Goal: Task Accomplishment & Management: Manage account settings

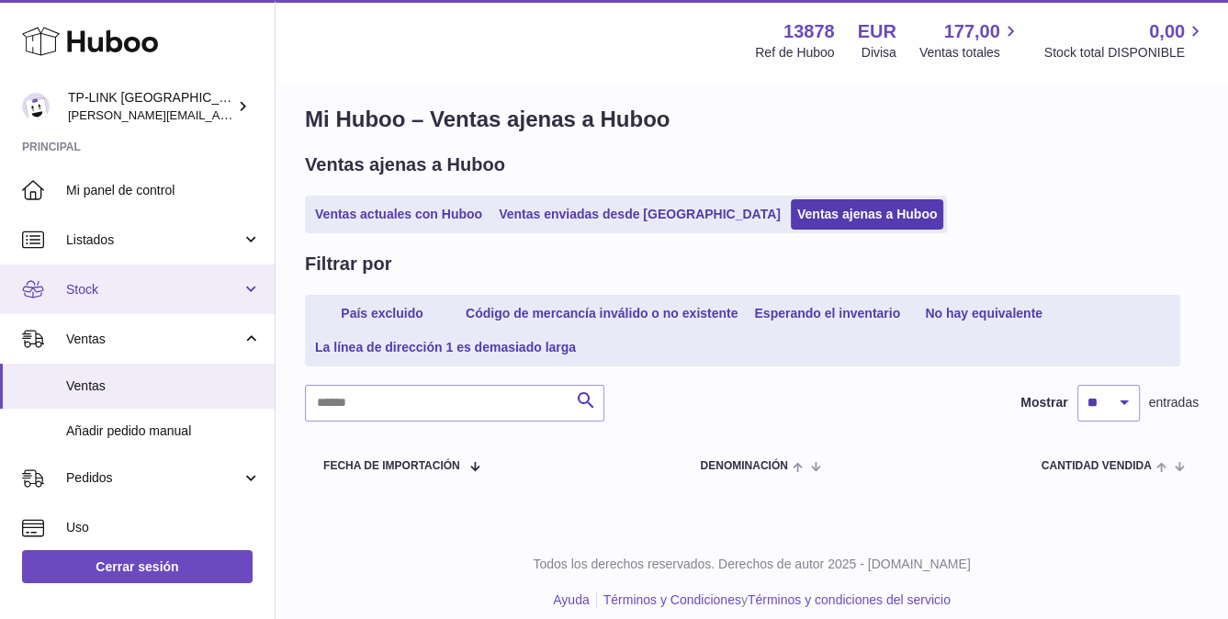
click at [135, 292] on span "Stock" at bounding box center [153, 289] width 175 height 17
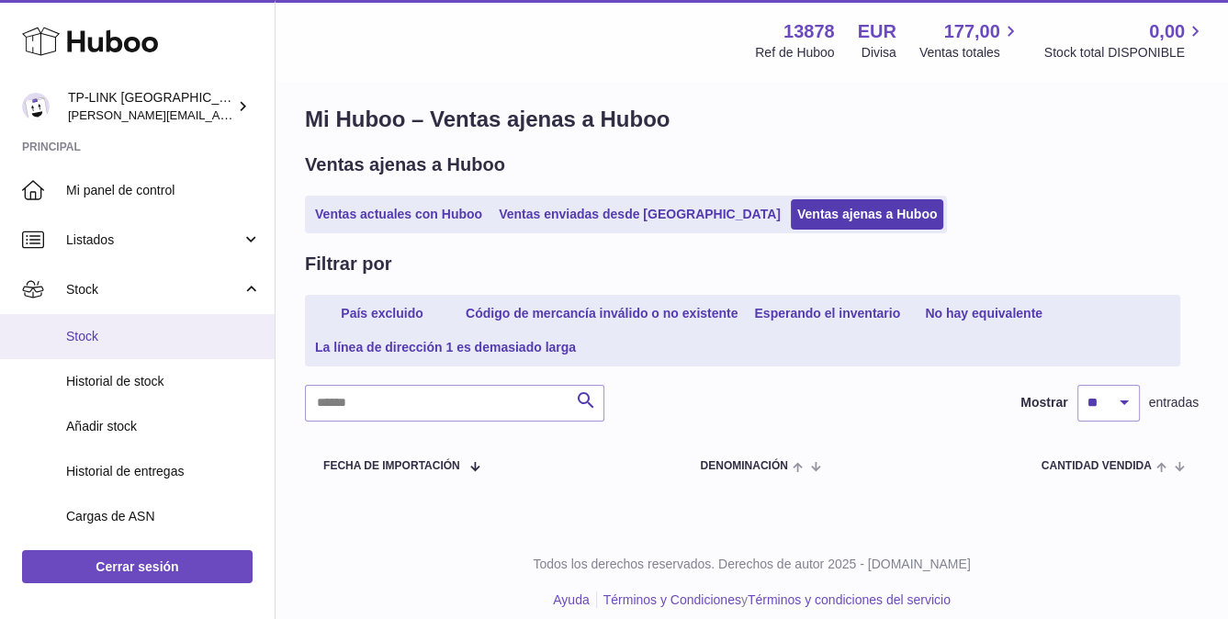
click at [140, 346] on link "Stock" at bounding box center [137, 336] width 275 height 45
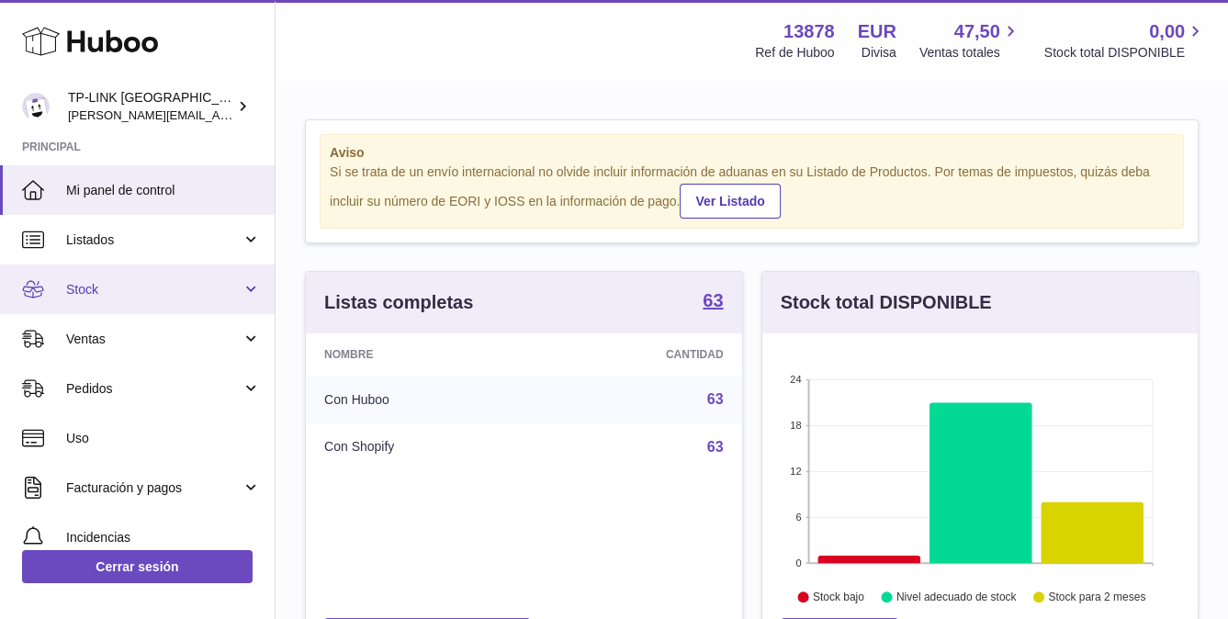
scroll to position [286, 435]
click at [249, 290] on link "Stock" at bounding box center [137, 289] width 275 height 50
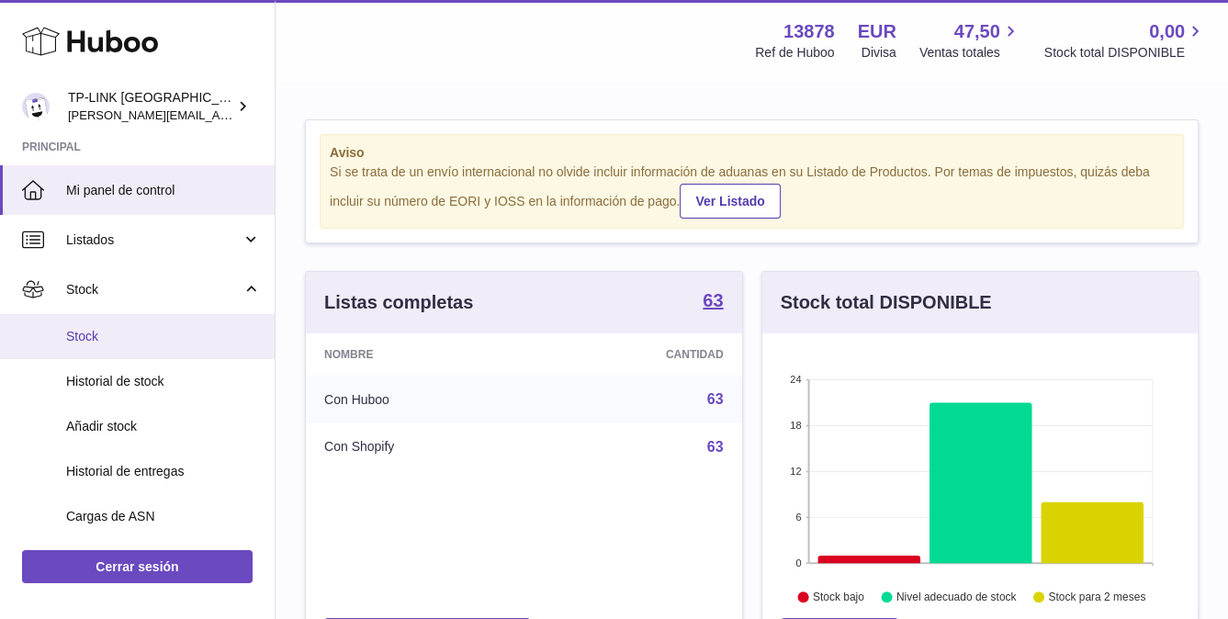
click at [112, 336] on span "Stock" at bounding box center [163, 336] width 195 height 17
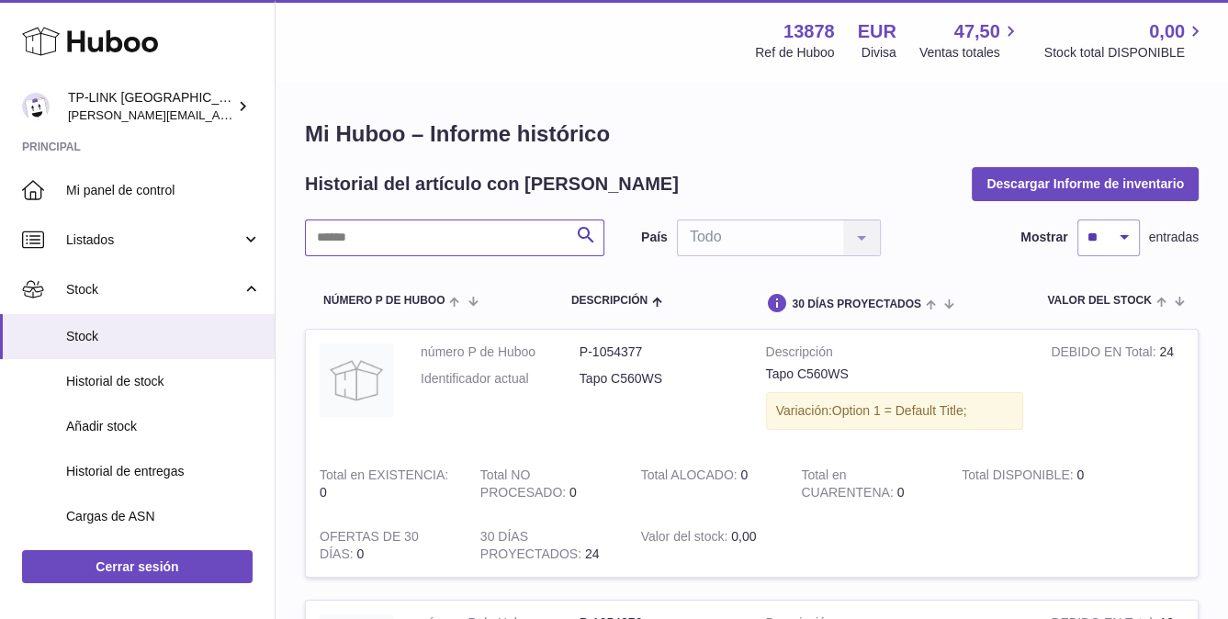
click at [462, 233] on input "text" at bounding box center [454, 237] width 299 height 37
click at [1125, 376] on td "DEBIDO EN Total 24" at bounding box center [1117, 391] width 161 height 123
click at [382, 240] on input "text" at bounding box center [454, 237] width 299 height 37
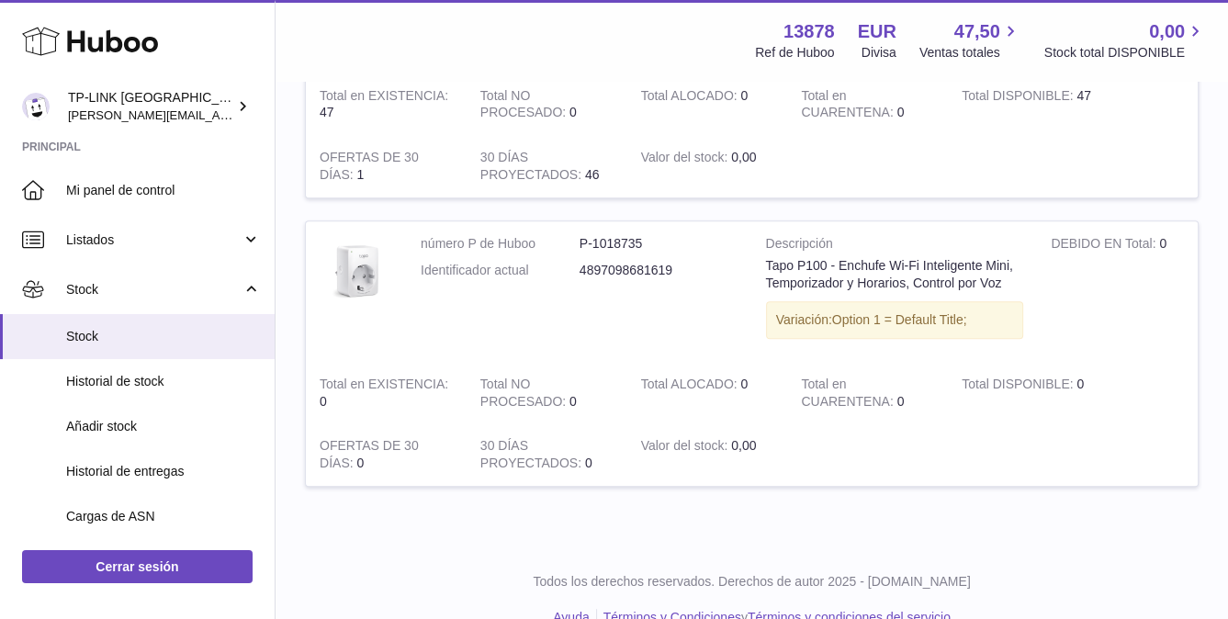
scroll to position [734, 0]
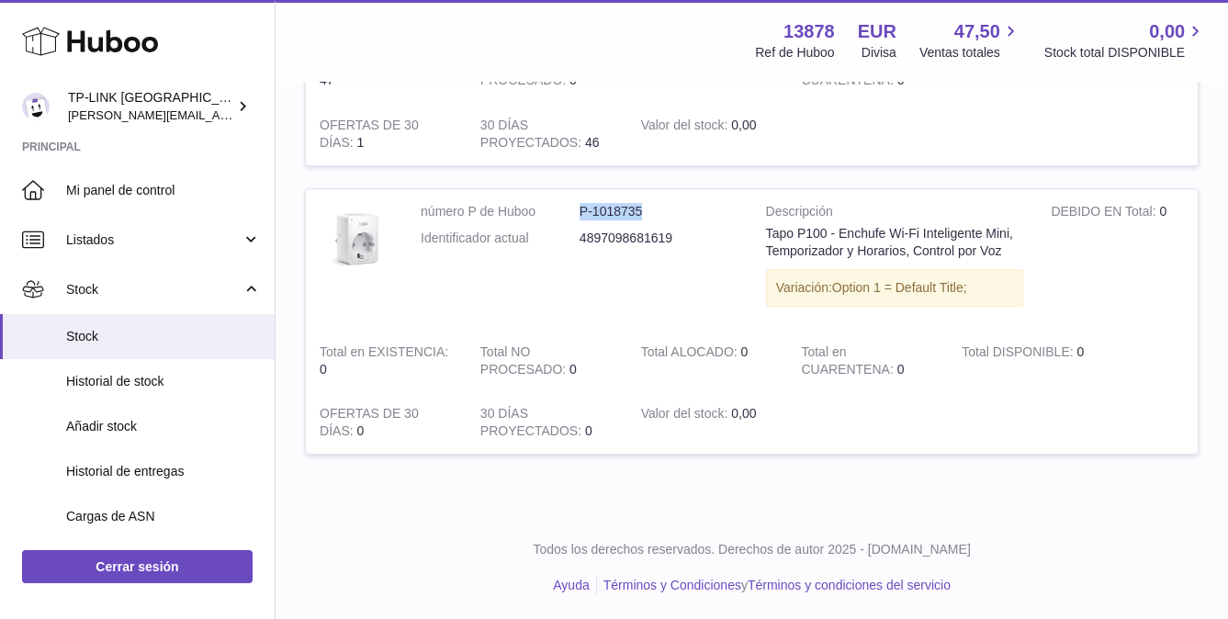
drag, startPoint x: 655, startPoint y: 203, endPoint x: 580, endPoint y: 204, distance: 74.4
click at [580, 204] on dd "P-1018735" at bounding box center [658, 211] width 159 height 17
copy dd "P-1018735"
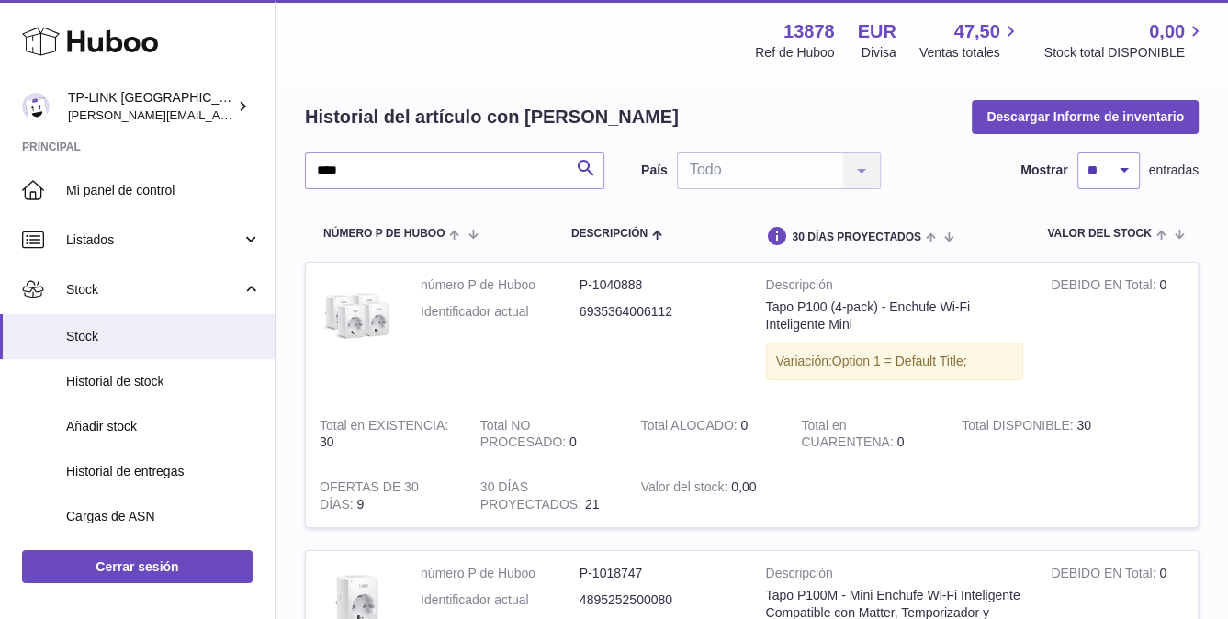
scroll to position [0, 0]
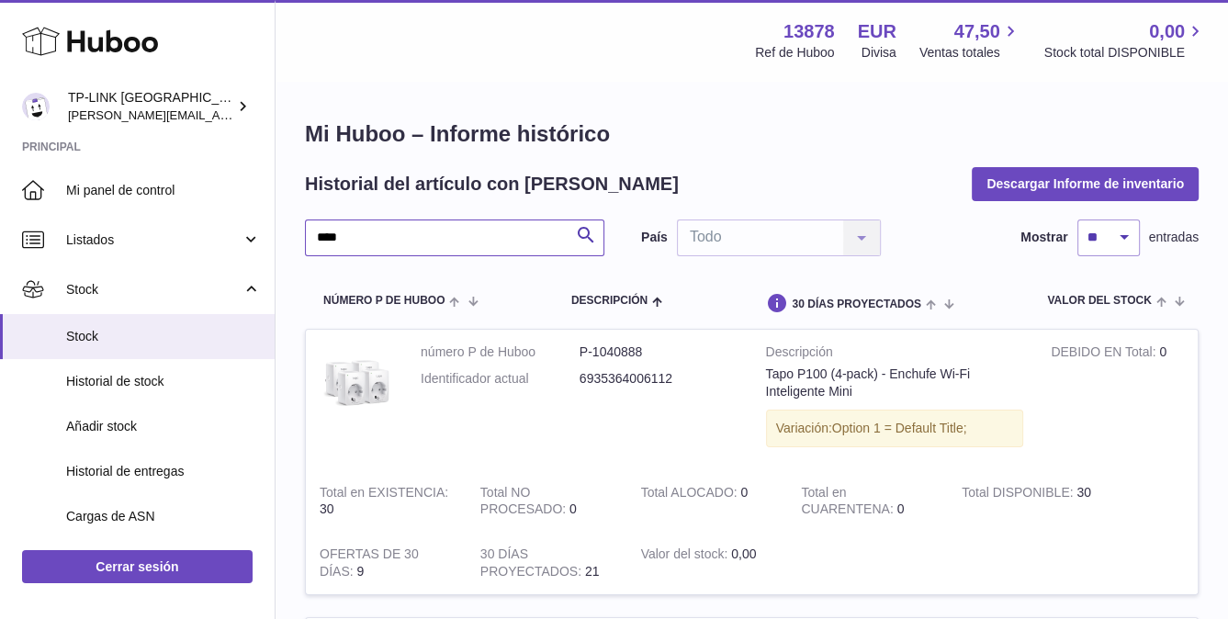
click at [414, 231] on input "****" at bounding box center [454, 237] width 299 height 37
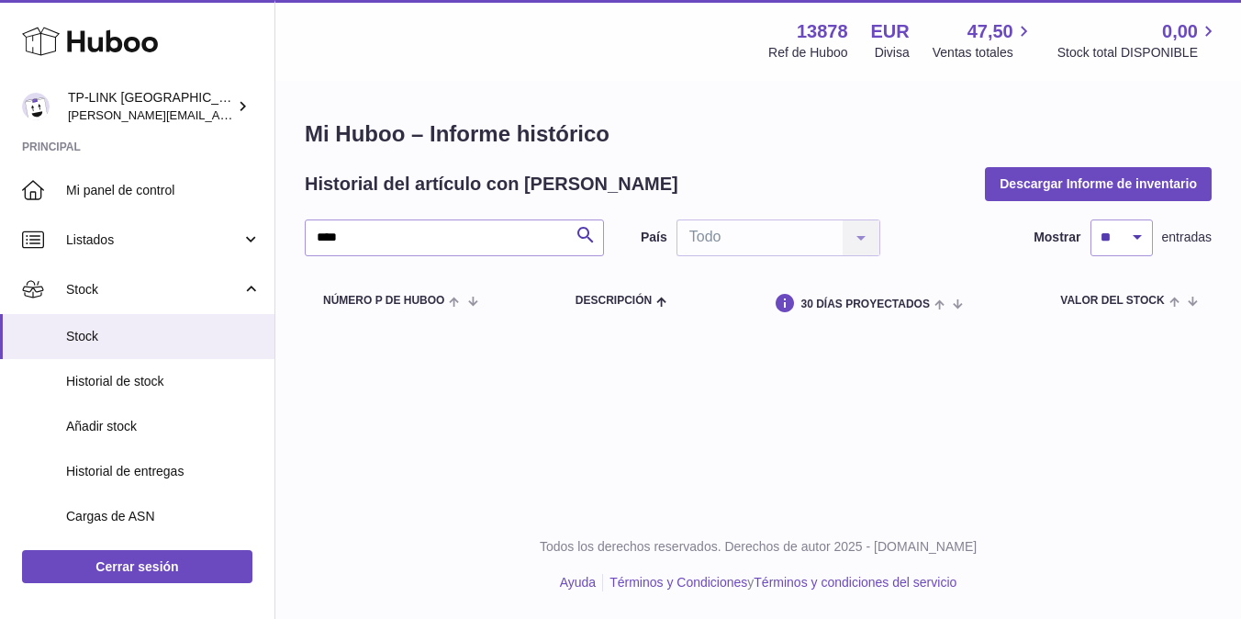
click at [286, 186] on div "Mi Huboo – Informe histórico Historial del artículo con Huboo Descargar Informe…" at bounding box center [758, 224] width 966 height 283
drag, startPoint x: 387, startPoint y: 241, endPoint x: 272, endPoint y: 237, distance: 114.8
click at [272, 237] on div "Huboo TP-LINK ESPAÑA, SOCIEDAD LIMITADA celia.yan@tp-link.com Principal Mi pane…" at bounding box center [620, 309] width 1241 height 619
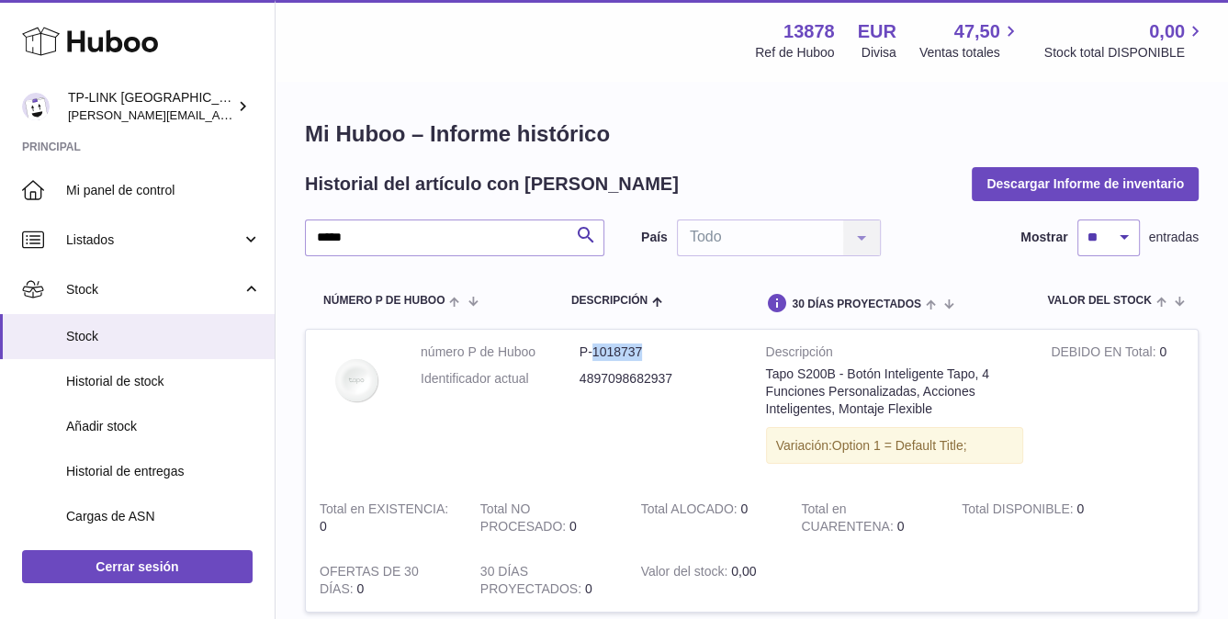
drag, startPoint x: 649, startPoint y: 349, endPoint x: 593, endPoint y: 350, distance: 56.0
click at [593, 350] on dd "P-1018737" at bounding box center [658, 351] width 159 height 17
copy dd "1018737"
click at [283, 31] on div "Menú Huboo 13878 Ref de Huboo EUR Divisa 47,50 Ventas totales 0,00 Stock total …" at bounding box center [751, 40] width 952 height 81
click at [408, 236] on input "*****" at bounding box center [454, 237] width 299 height 37
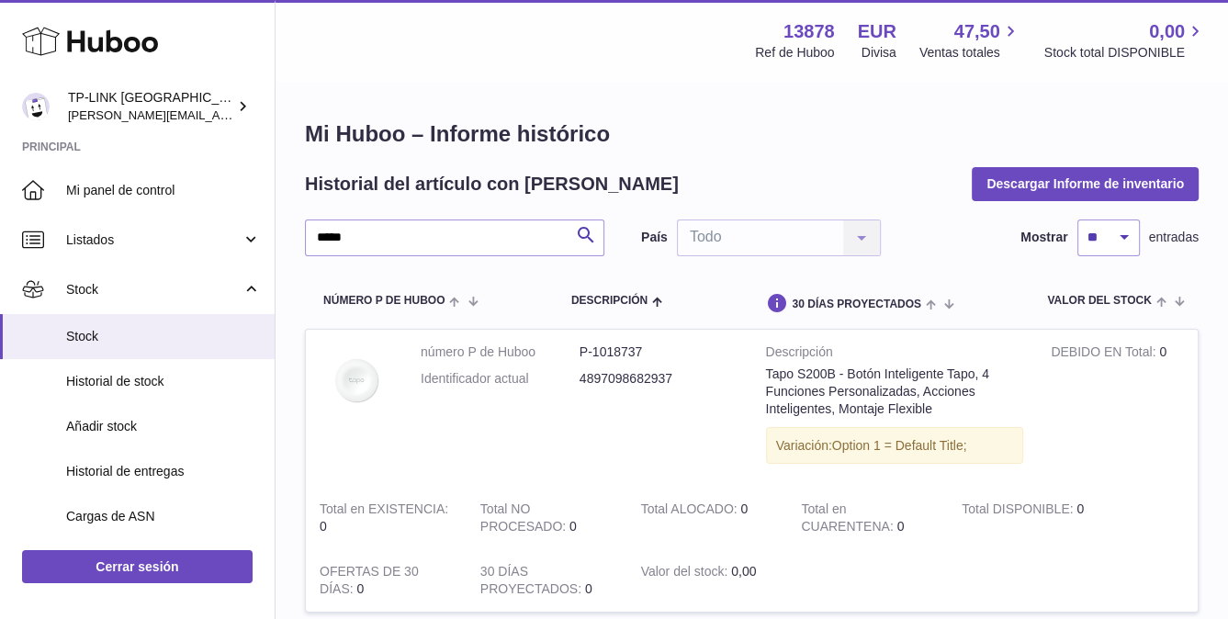
click at [292, 245] on div "Mi Huboo – Informe histórico Historial del artículo con Huboo Descargar Informe…" at bounding box center [751, 377] width 952 height 589
click at [430, 230] on input "*****" at bounding box center [454, 237] width 299 height 37
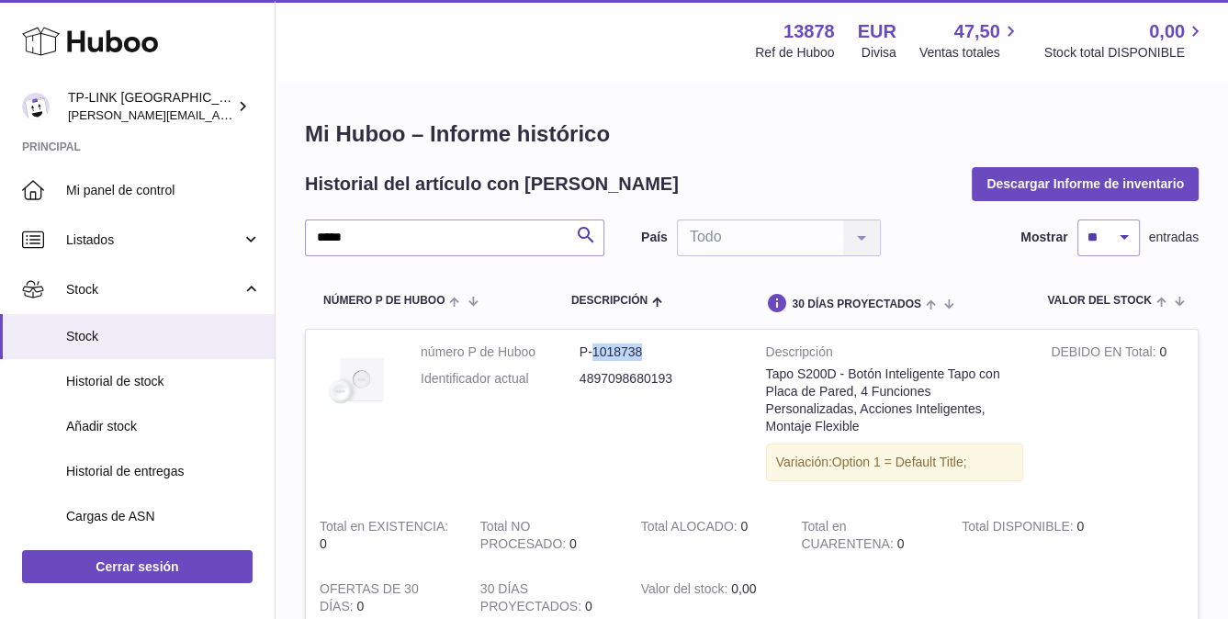
drag, startPoint x: 643, startPoint y: 347, endPoint x: 594, endPoint y: 347, distance: 48.7
click at [594, 347] on dd "P-1018738" at bounding box center [658, 351] width 159 height 17
copy dd "1018738"
drag, startPoint x: 293, startPoint y: 28, endPoint x: 364, endPoint y: 60, distance: 77.3
click at [293, 28] on div "Menú Huboo 13878 Ref de Huboo EUR Divisa 47,50 Ventas totales 0,00 Stock total …" at bounding box center [751, 40] width 952 height 81
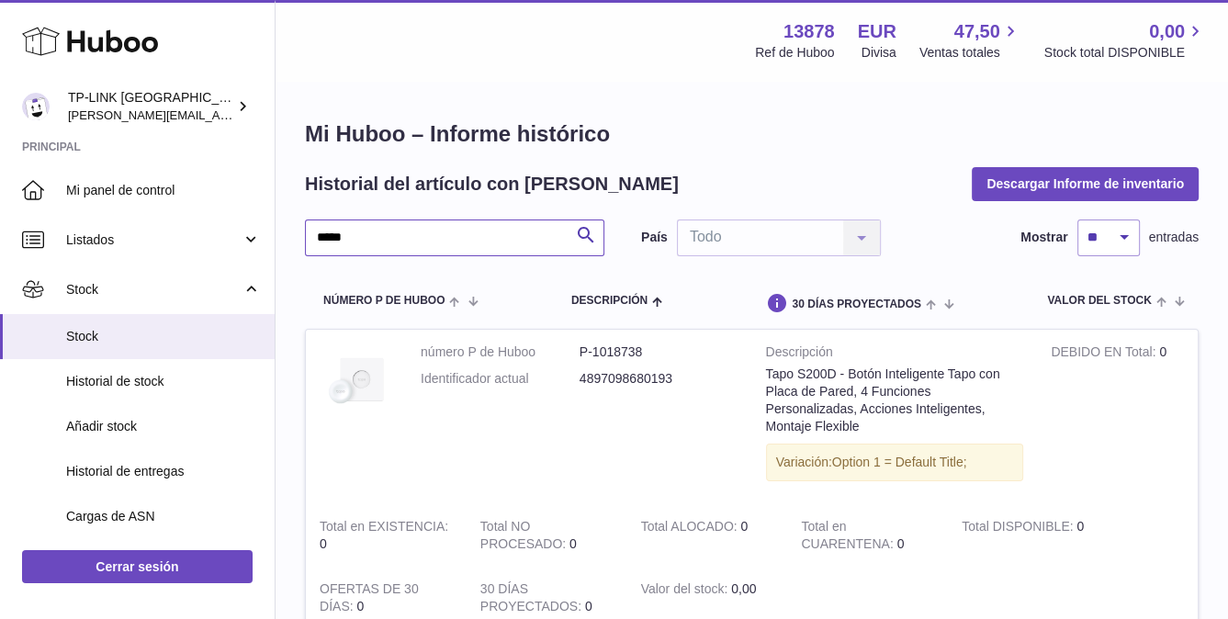
drag, startPoint x: 420, startPoint y: 237, endPoint x: 331, endPoint y: 191, distance: 100.2
click at [311, 230] on input "*****" at bounding box center [454, 237] width 299 height 37
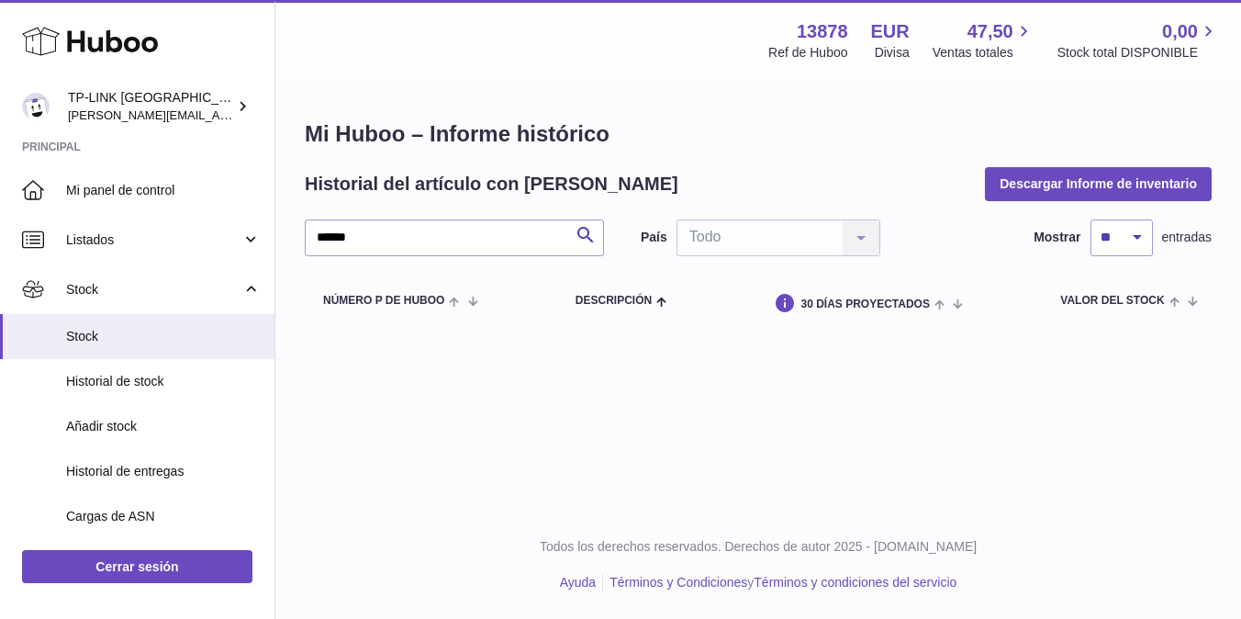
drag, startPoint x: 291, startPoint y: 266, endPoint x: 343, endPoint y: 266, distance: 52.3
click at [291, 266] on div "Mi Huboo – Informe histórico Historial del artículo con Huboo Descargar Informe…" at bounding box center [758, 224] width 966 height 283
click at [413, 243] on input "******" at bounding box center [454, 237] width 299 height 37
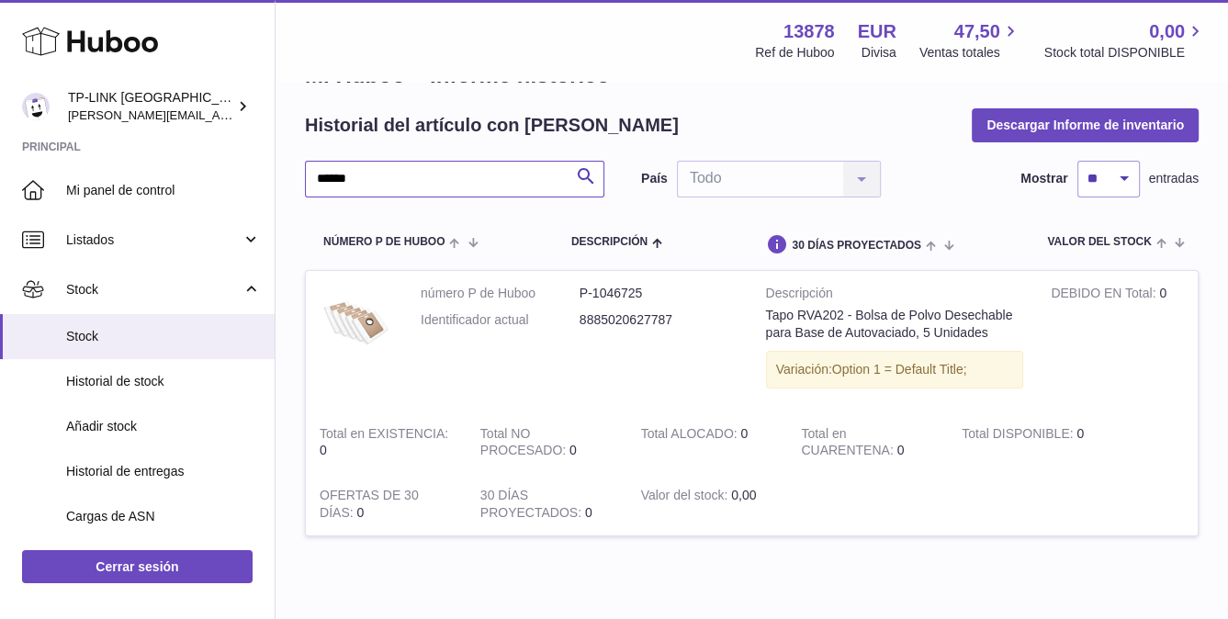
scroll to position [92, 0]
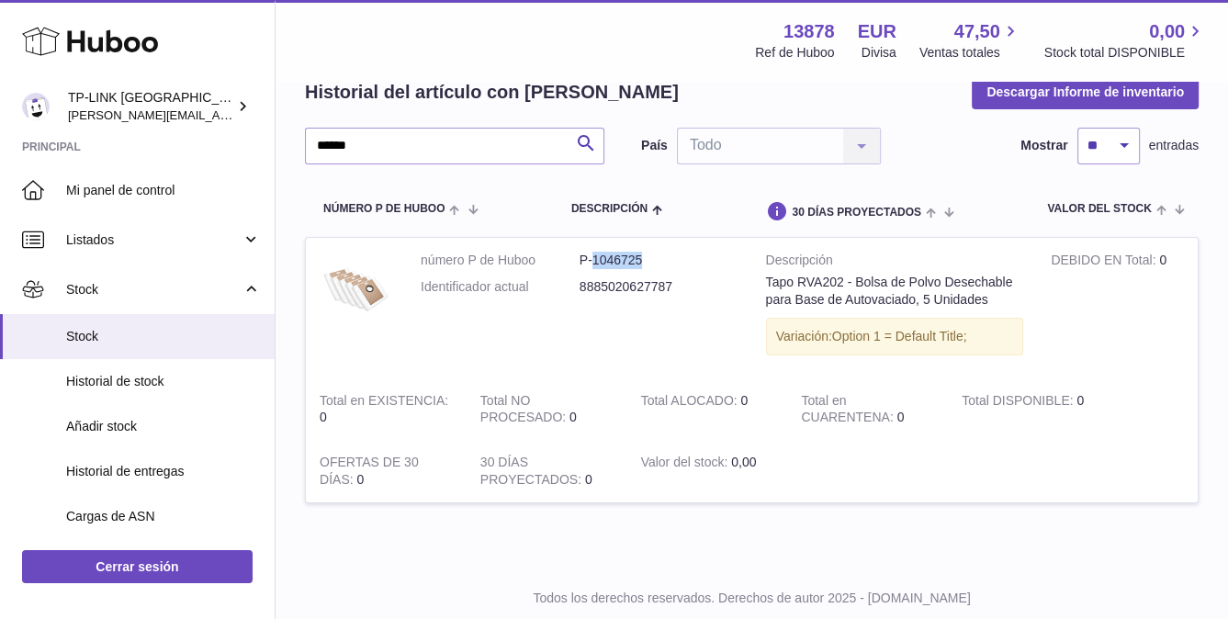
drag, startPoint x: 590, startPoint y: 258, endPoint x: 640, endPoint y: 259, distance: 49.6
click at [640, 259] on dd "P-1046725" at bounding box center [658, 260] width 159 height 17
copy dd "1046725"
click at [290, 39] on div "Menú Huboo 13878 Ref de Huboo EUR Divisa 47,50 Ventas totales 0,00 Stock total …" at bounding box center [751, 40] width 952 height 81
click at [404, 151] on input "******" at bounding box center [454, 146] width 299 height 37
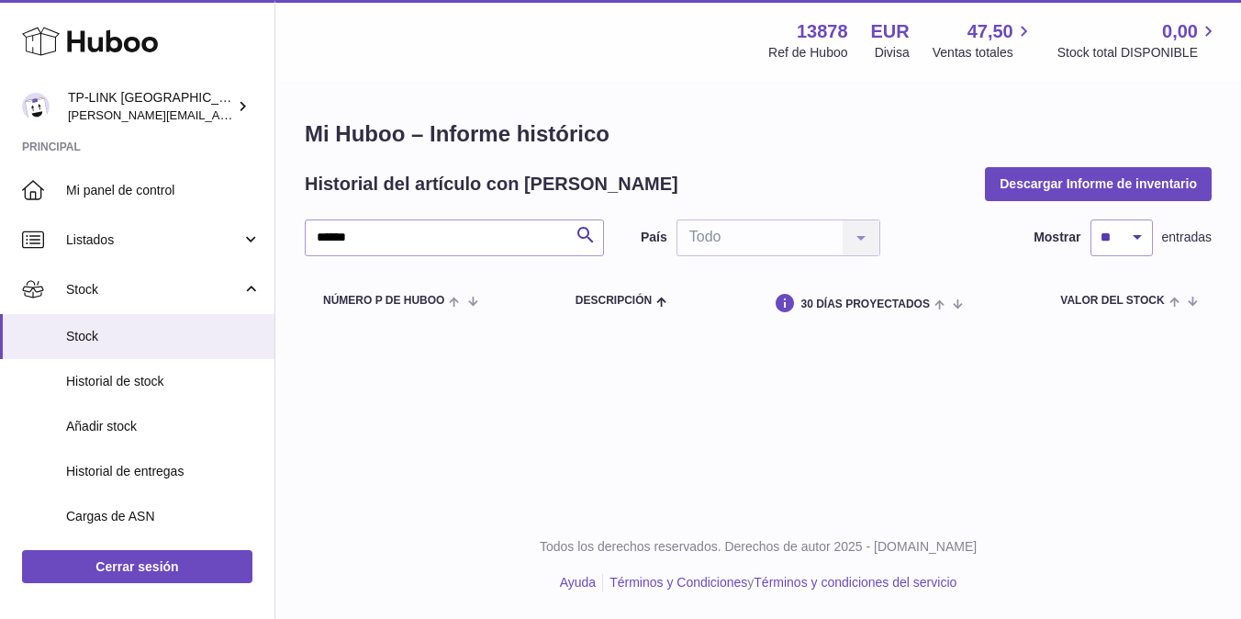
drag, startPoint x: 496, startPoint y: 553, endPoint x: 476, endPoint y: 501, distance: 55.2
click at [496, 553] on p "Todos los derechos reservados. Derechos de autor 2025 - [DOMAIN_NAME]" at bounding box center [758, 546] width 936 height 17
drag, startPoint x: 362, startPoint y: 228, endPoint x: 279, endPoint y: 218, distance: 83.2
click at [279, 218] on div "Mi Huboo – Informe histórico Historial del artículo con Huboo Descargar Informe…" at bounding box center [758, 224] width 966 height 283
click at [452, 559] on div "Todos los derechos reservados. Derechos de autor 2025 - Huboo.co.uk Ayuda Térmi…" at bounding box center [758, 564] width 966 height 108
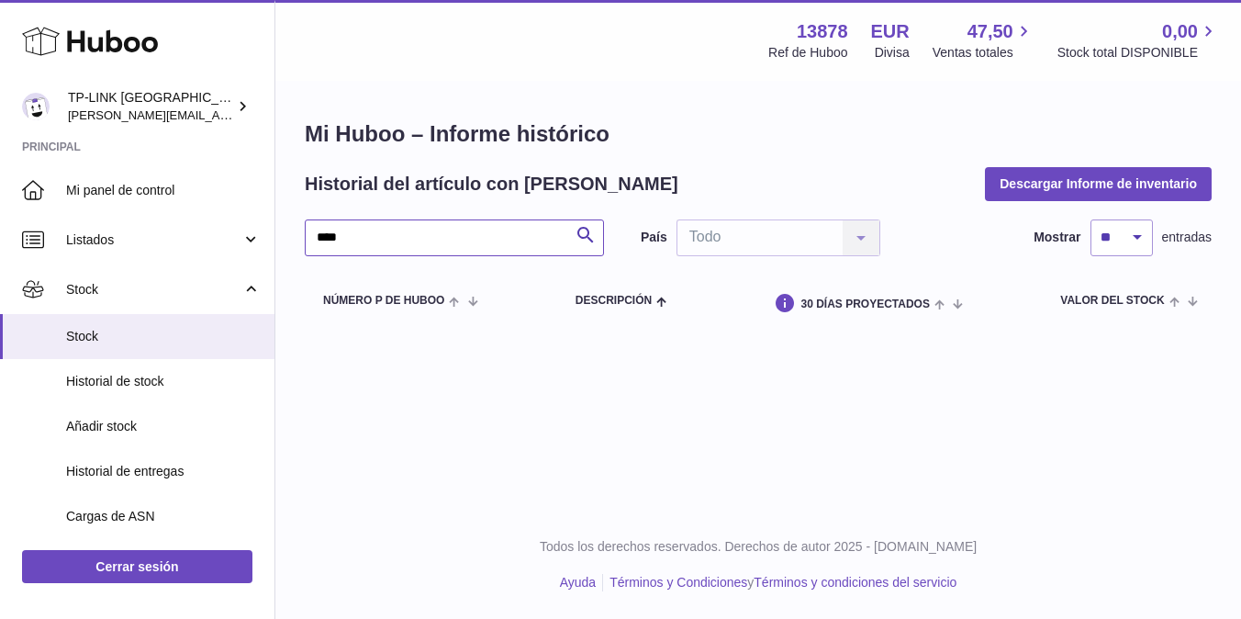
drag, startPoint x: 371, startPoint y: 230, endPoint x: 327, endPoint y: 230, distance: 44.1
click at [327, 230] on input "****" at bounding box center [454, 237] width 299 height 37
click at [330, 236] on input "*******" at bounding box center [454, 237] width 299 height 37
click at [361, 556] on div "Todos los derechos reservados. Derechos de autor 2025 - Huboo.co.uk Ayuda Térmi…" at bounding box center [758, 564] width 966 height 108
click at [377, 239] on input "******" at bounding box center [454, 237] width 299 height 37
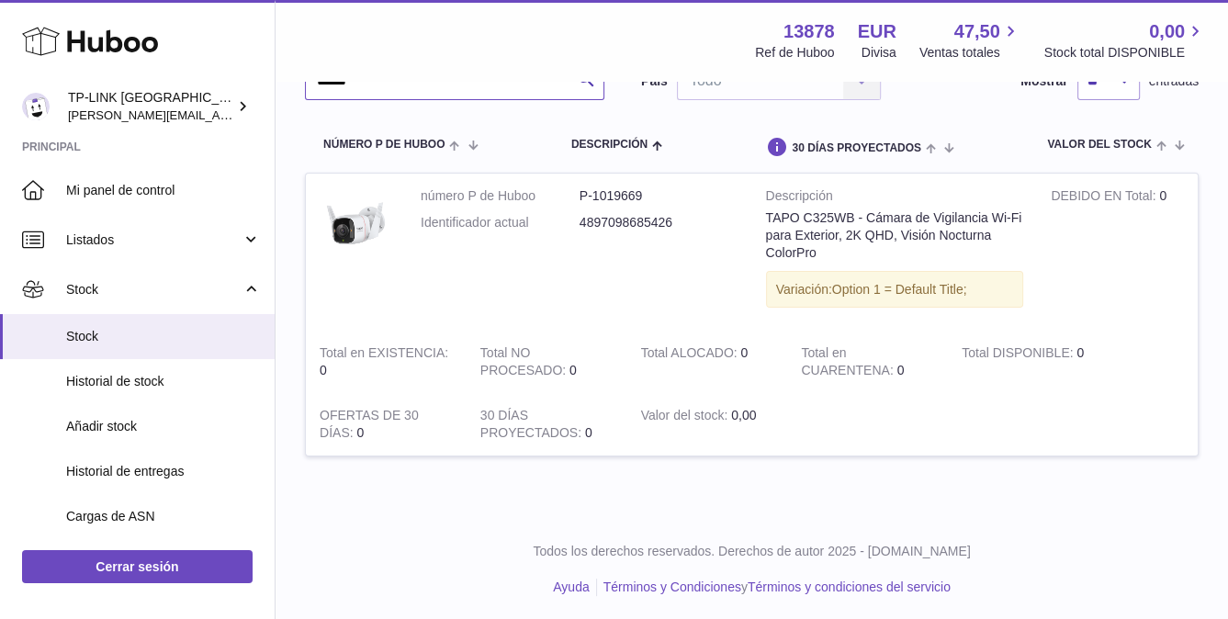
scroll to position [159, 0]
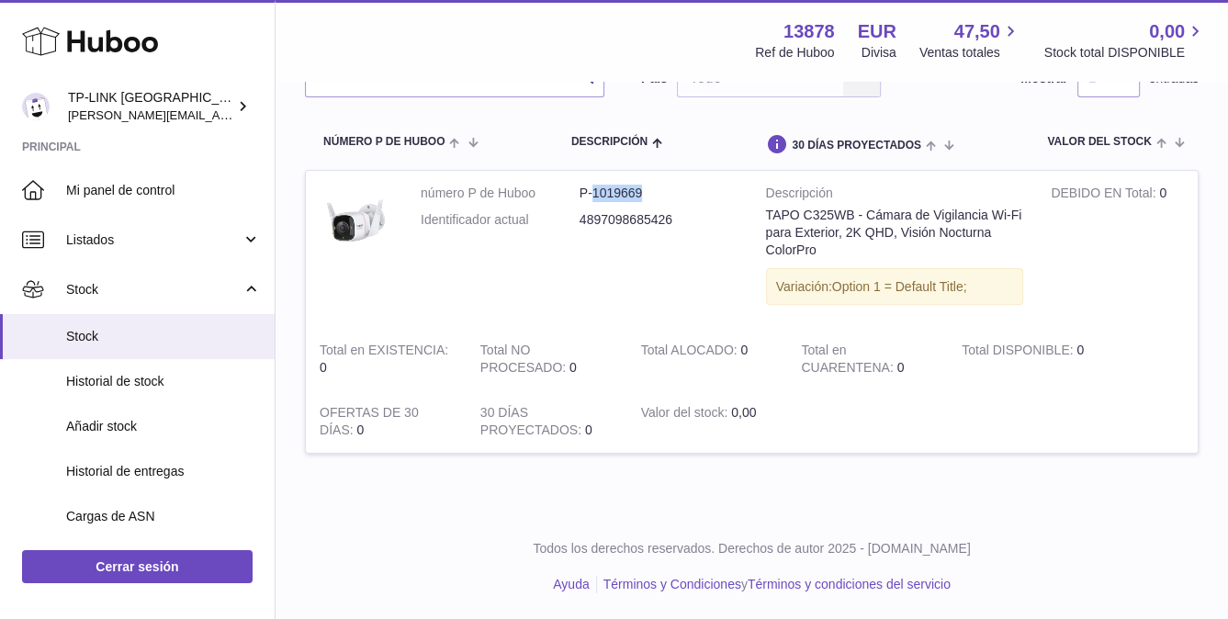
drag, startPoint x: 650, startPoint y: 189, endPoint x: 593, endPoint y: 188, distance: 56.9
click at [593, 188] on dd "P-1019669" at bounding box center [658, 193] width 159 height 17
copy dd "1019669"
drag, startPoint x: 389, startPoint y: 574, endPoint x: 393, endPoint y: 552, distance: 22.3
click at [389, 576] on ul "Ayuda Términos y Condiciones y Términos y condiciones del servicio" at bounding box center [751, 584] width 923 height 17
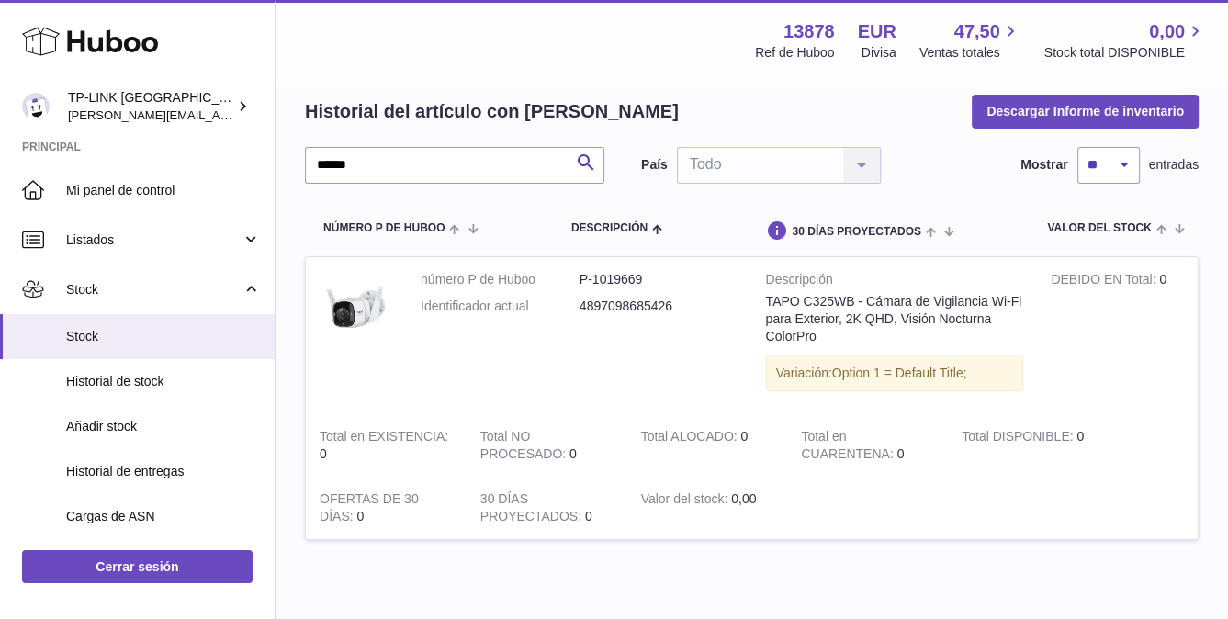
scroll to position [0, 0]
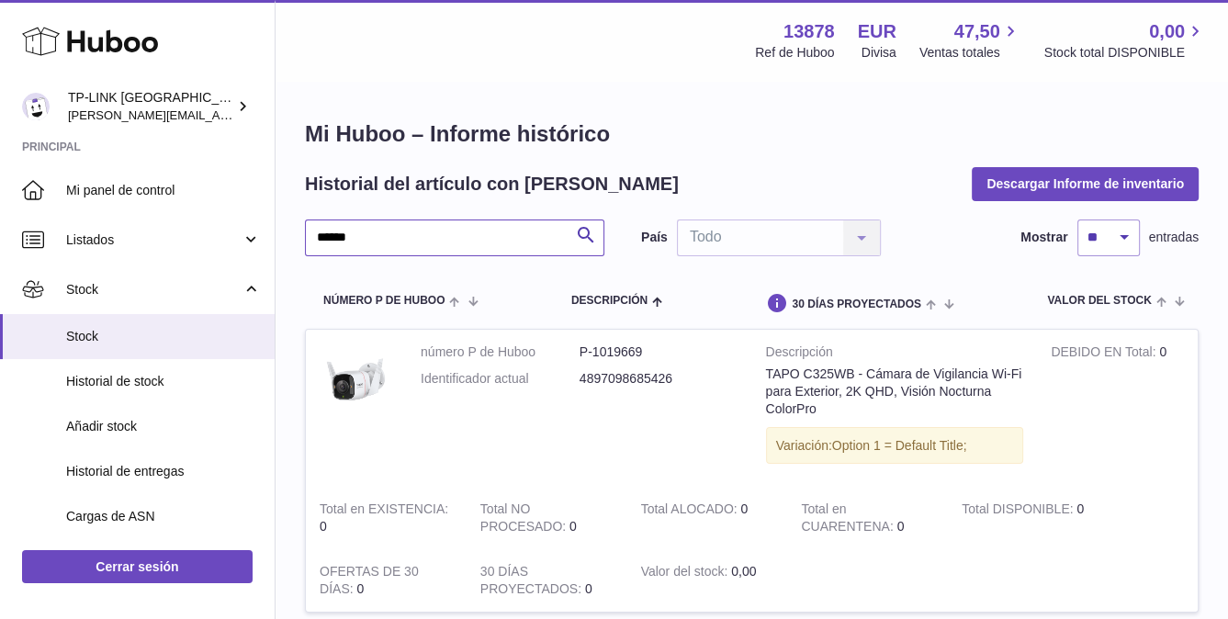
drag, startPoint x: 378, startPoint y: 239, endPoint x: 312, endPoint y: 229, distance: 66.9
click at [301, 230] on div "Mi Huboo – Informe histórico Historial del artículo con Huboo Descargar Informe…" at bounding box center [751, 377] width 952 height 589
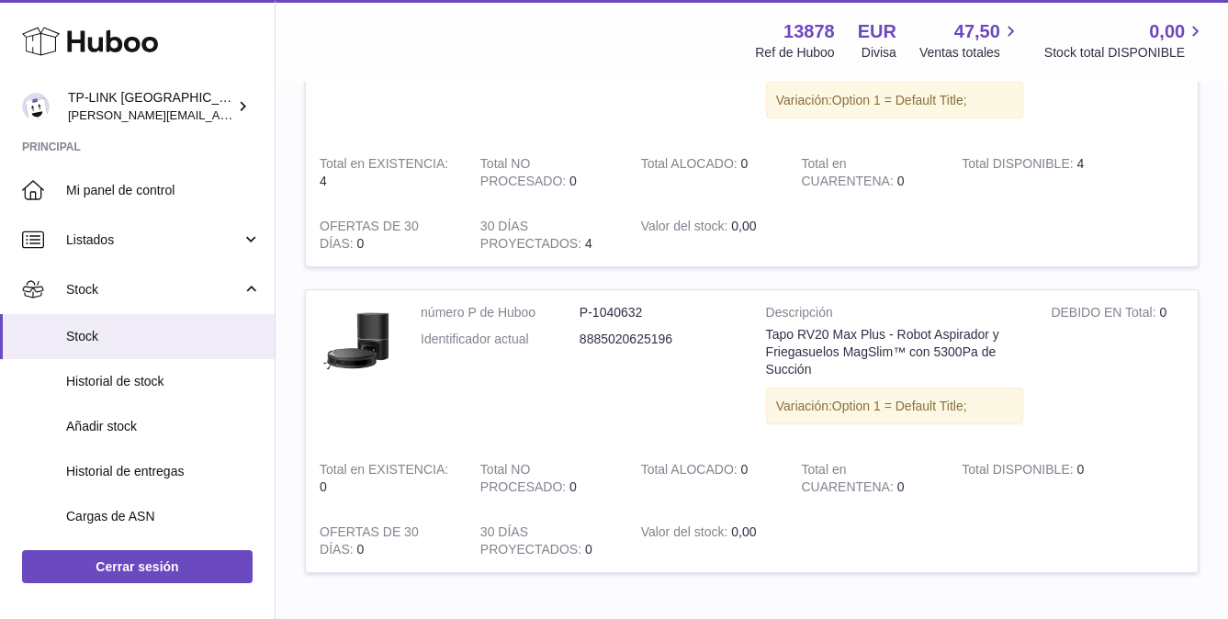
scroll to position [367, 0]
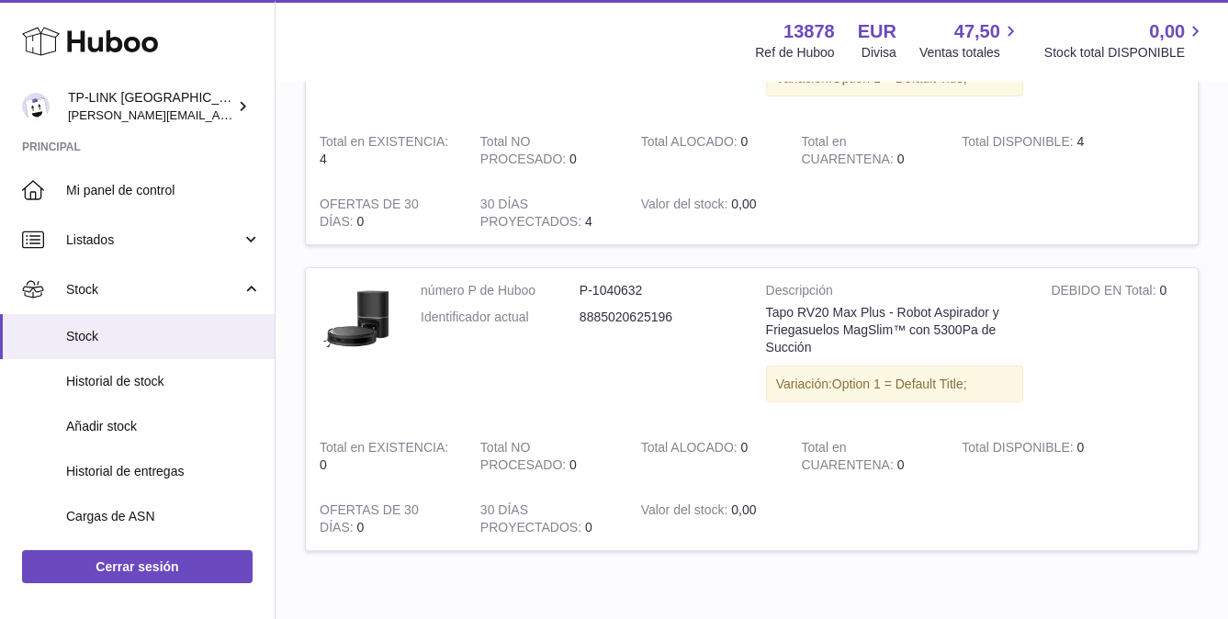
type input "********"
drag, startPoint x: 643, startPoint y: 284, endPoint x: 591, endPoint y: 286, distance: 51.4
click at [591, 286] on dd "P-1040632" at bounding box center [658, 290] width 159 height 17
copy dd "1040632"
click at [397, 555] on tbody "número P de Huboo P-1040891 Identificador actual 8885020625226 Descripción Tapo…" at bounding box center [751, 266] width 893 height 611
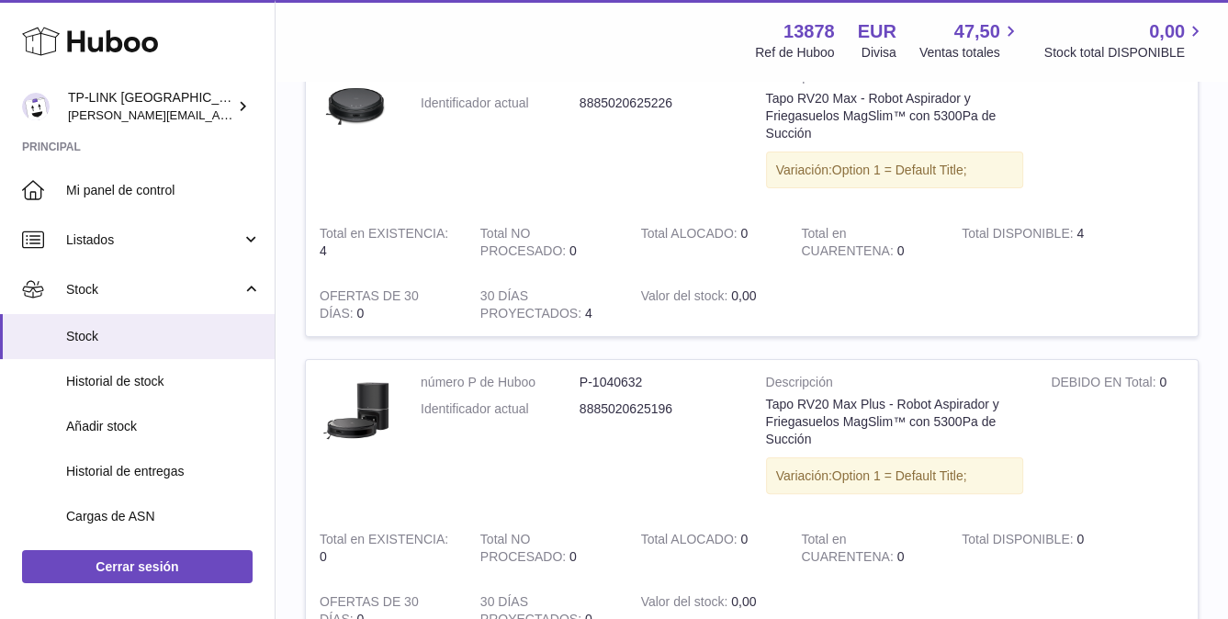
scroll to position [184, 0]
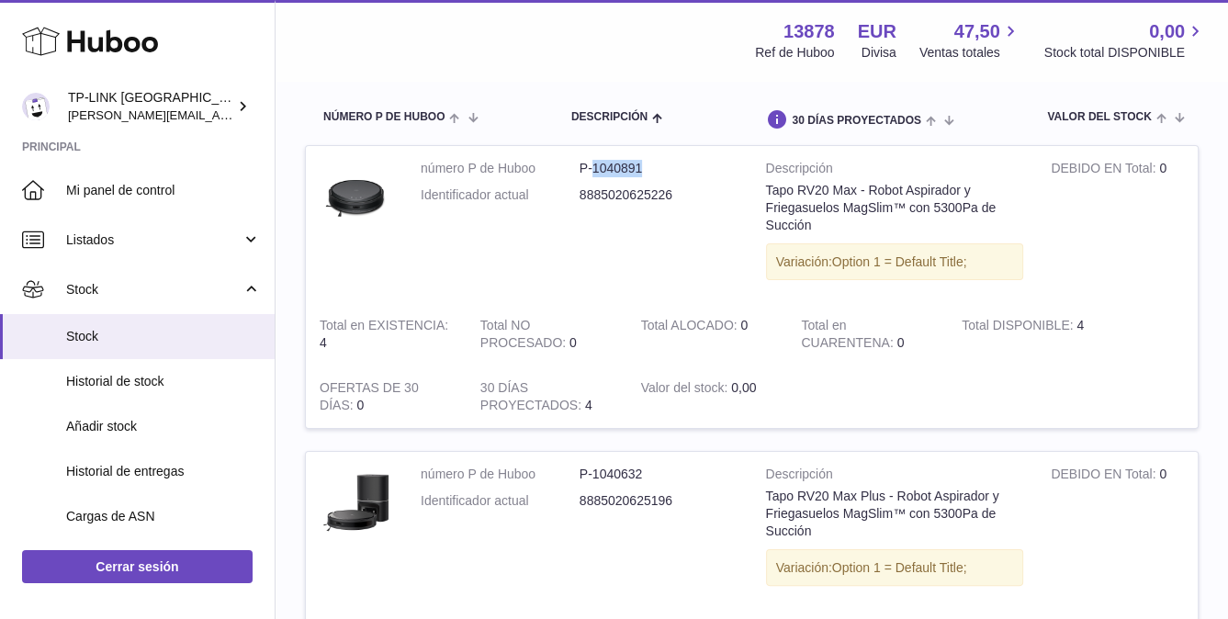
drag, startPoint x: 646, startPoint y: 164, endPoint x: 595, endPoint y: 166, distance: 51.4
click at [595, 166] on dd "P-1040891" at bounding box center [658, 168] width 159 height 17
copy dd "1040891"
drag, startPoint x: 282, startPoint y: 318, endPoint x: 264, endPoint y: 330, distance: 21.1
click at [282, 318] on div "Mi Huboo – Informe histórico Historial del artículo con Huboo Descargar Informe…" at bounding box center [751, 346] width 952 height 894
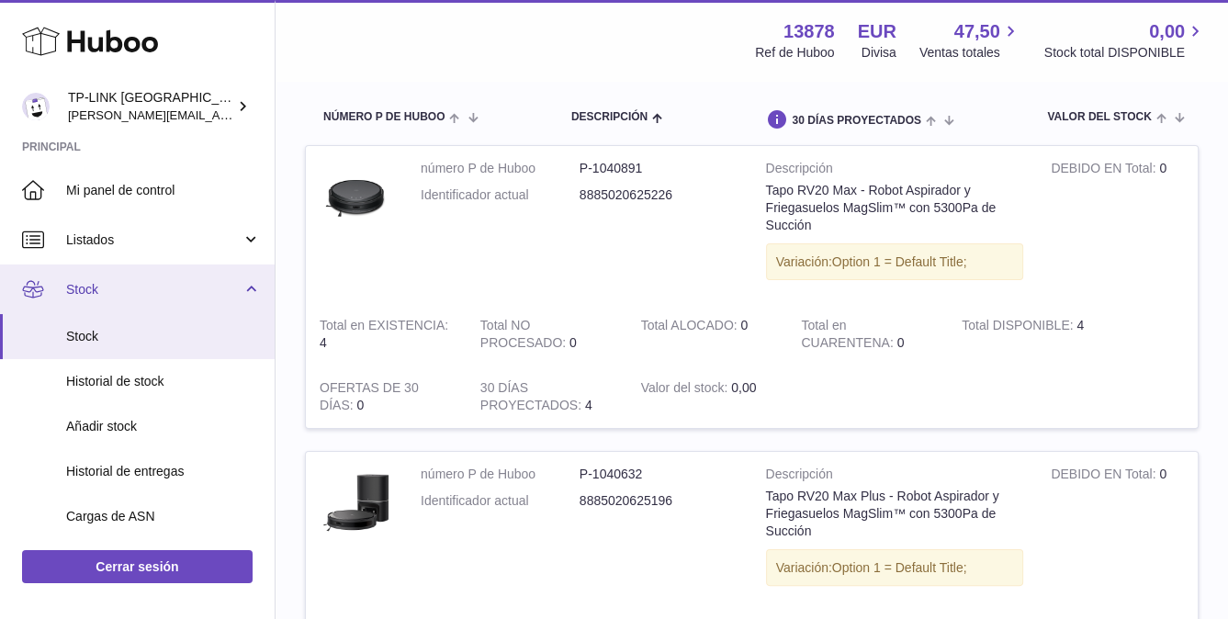
click at [240, 289] on link "Stock" at bounding box center [137, 289] width 275 height 50
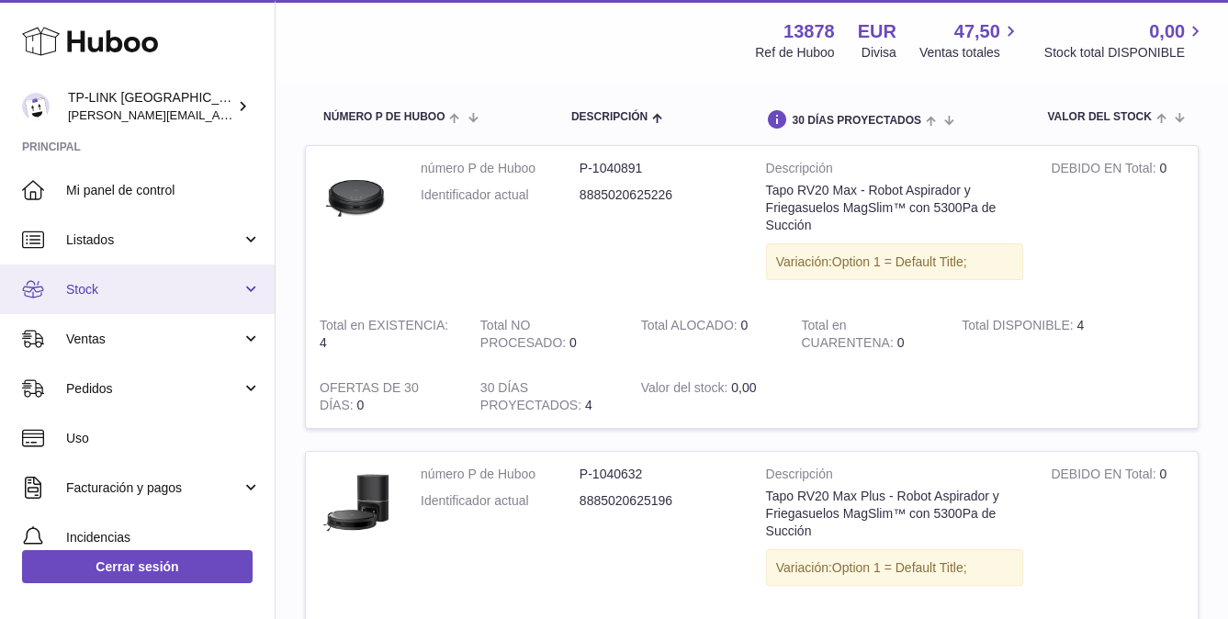
click at [247, 295] on link "Stock" at bounding box center [137, 289] width 275 height 50
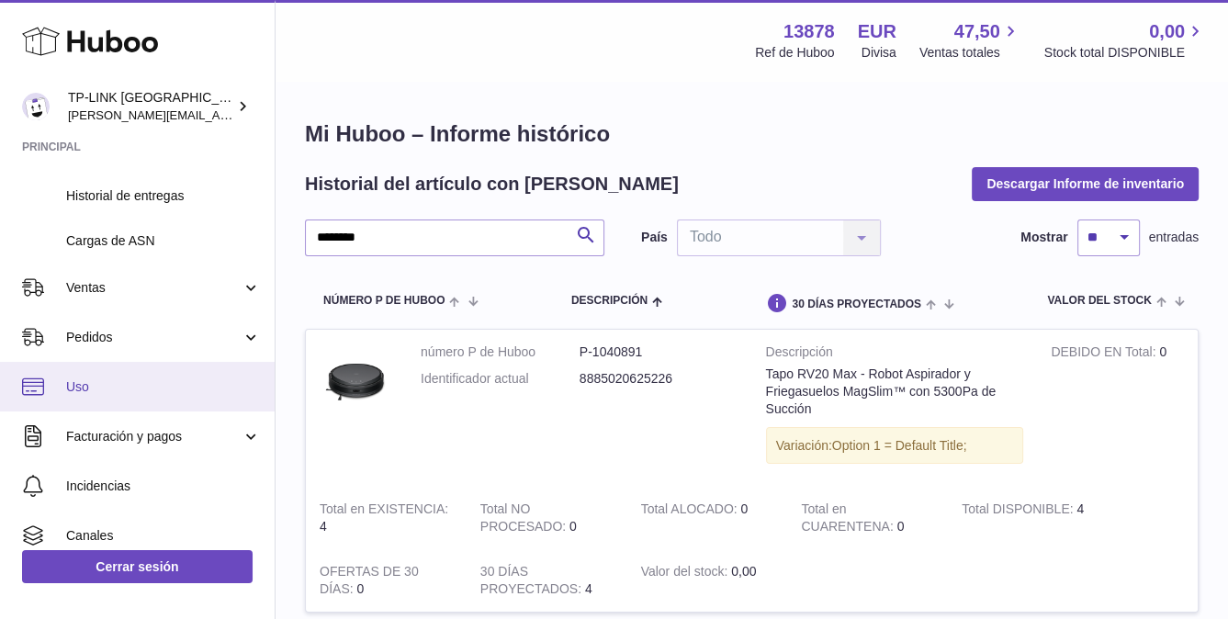
scroll to position [92, 0]
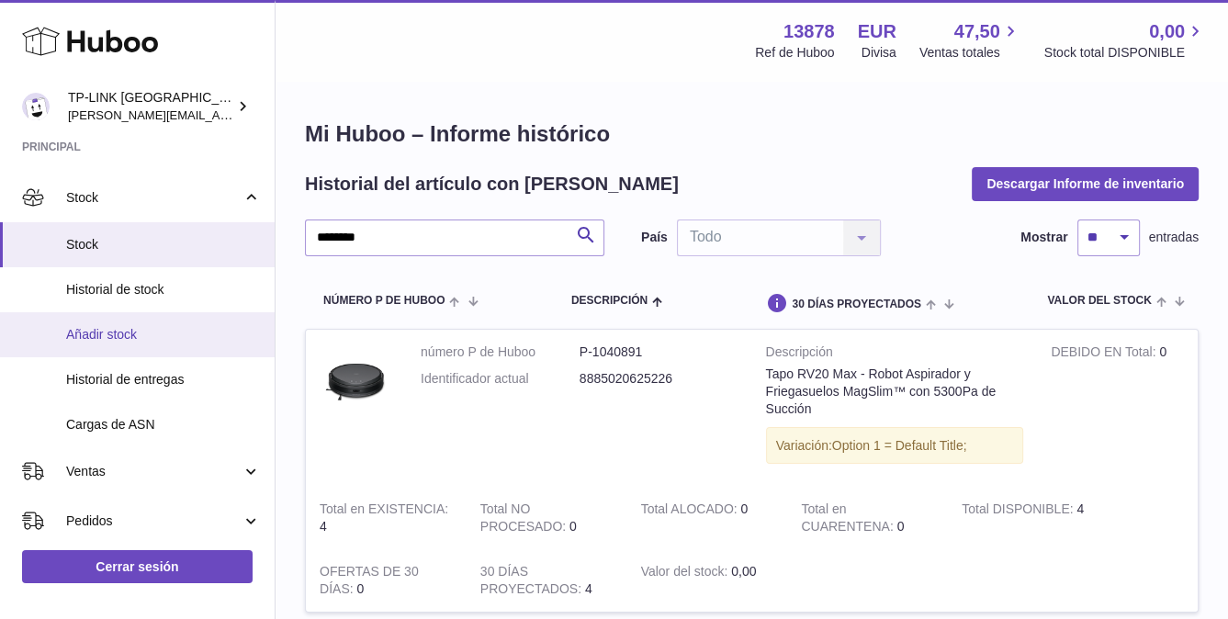
click at [132, 330] on span "Añadir stock" at bounding box center [163, 334] width 195 height 17
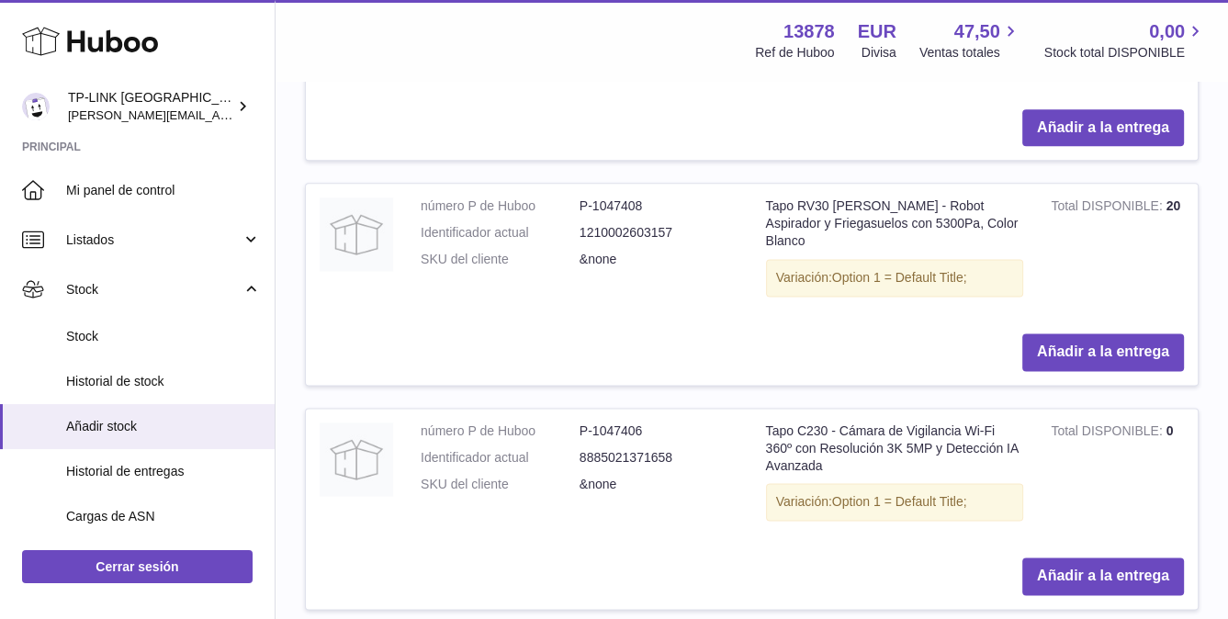
scroll to position [1755, 0]
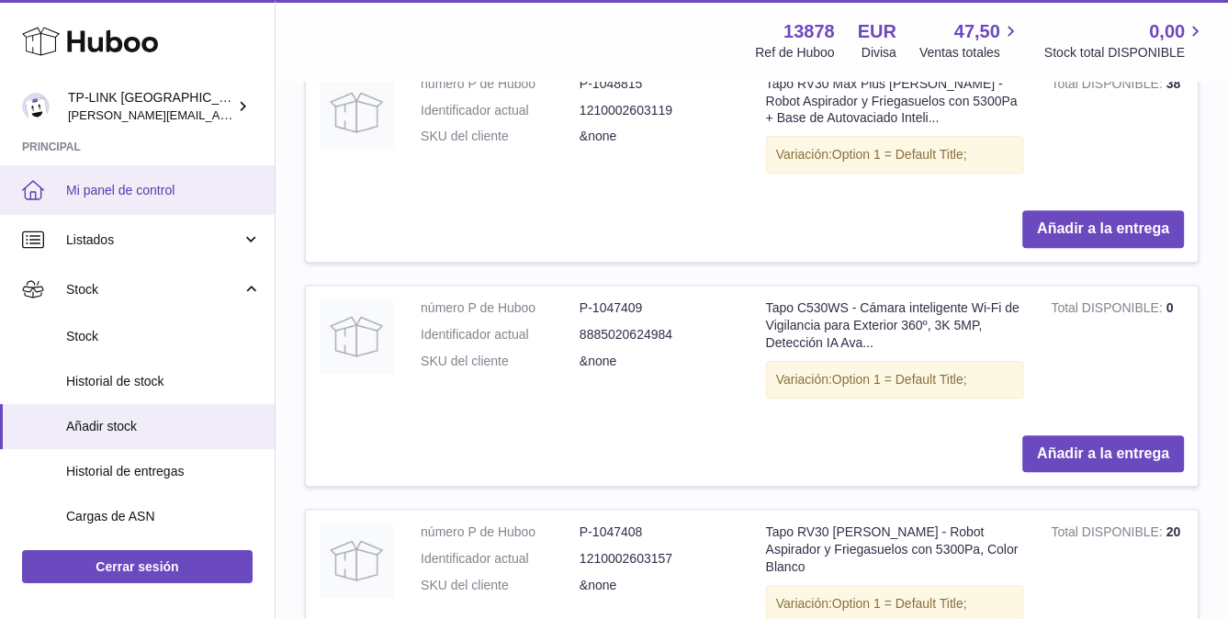
click at [140, 185] on span "Mi panel de control" at bounding box center [163, 190] width 195 height 17
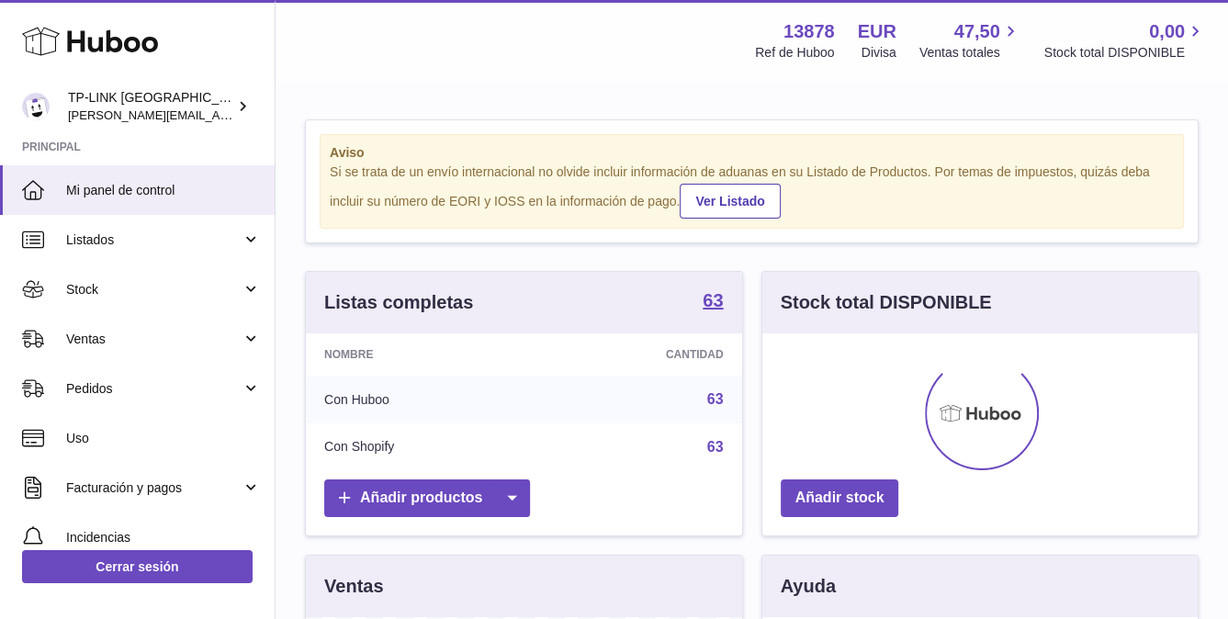
scroll to position [286, 435]
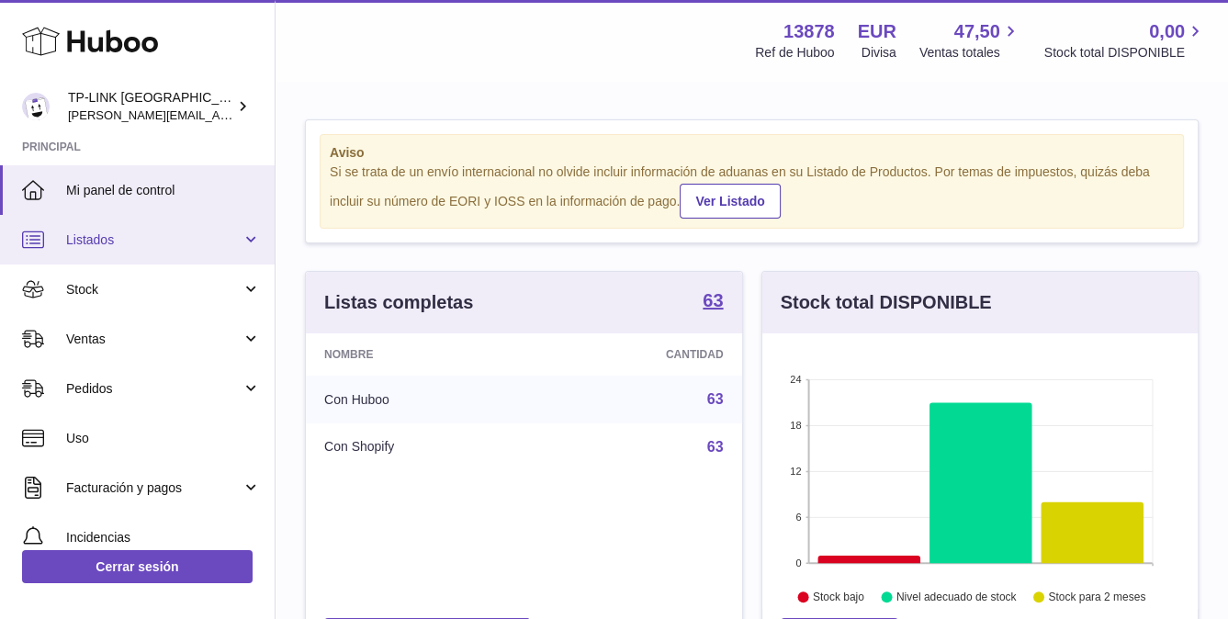
click at [251, 240] on link "Listados" at bounding box center [137, 240] width 275 height 50
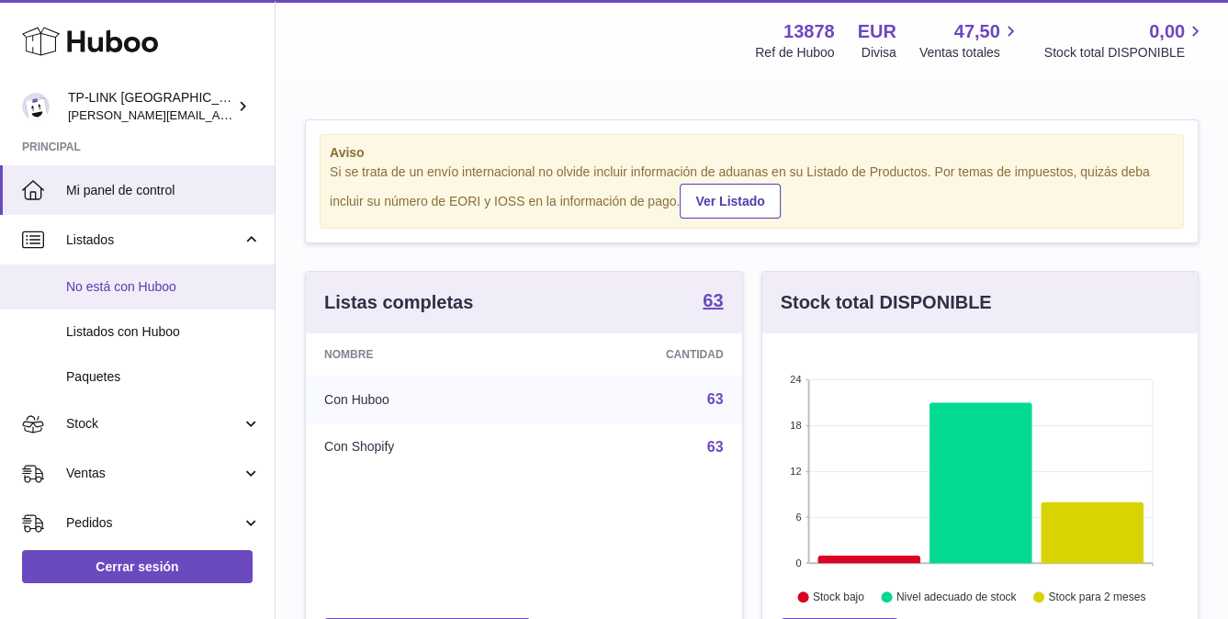
click at [171, 283] on span "No está con Huboo" at bounding box center [163, 286] width 195 height 17
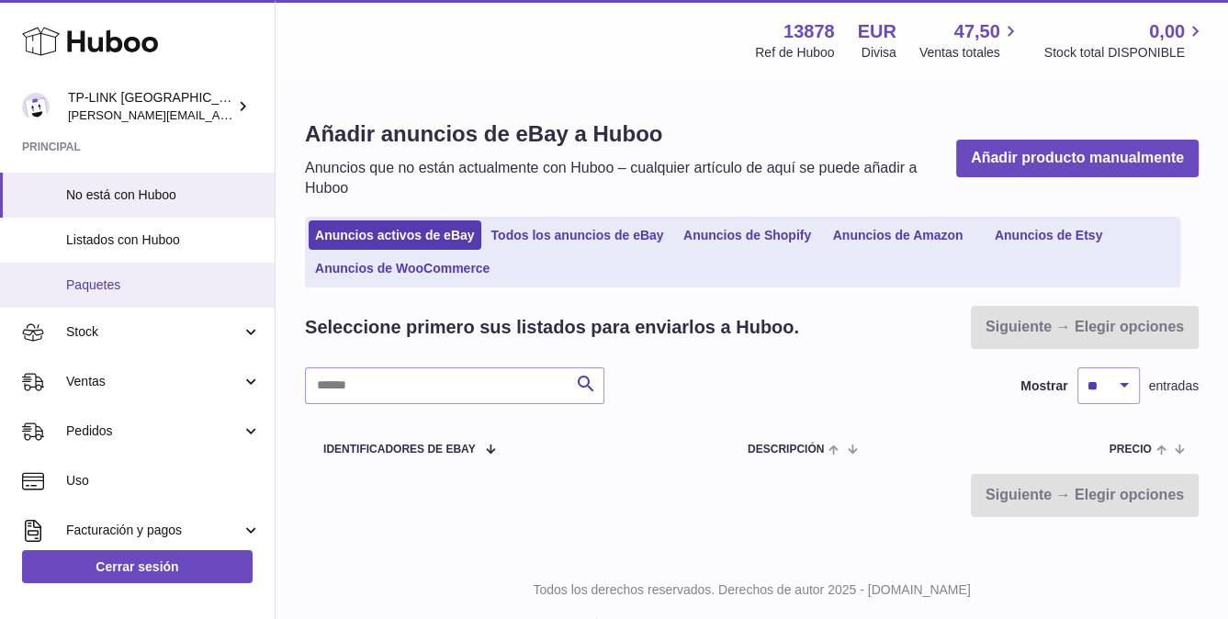
scroll to position [184, 0]
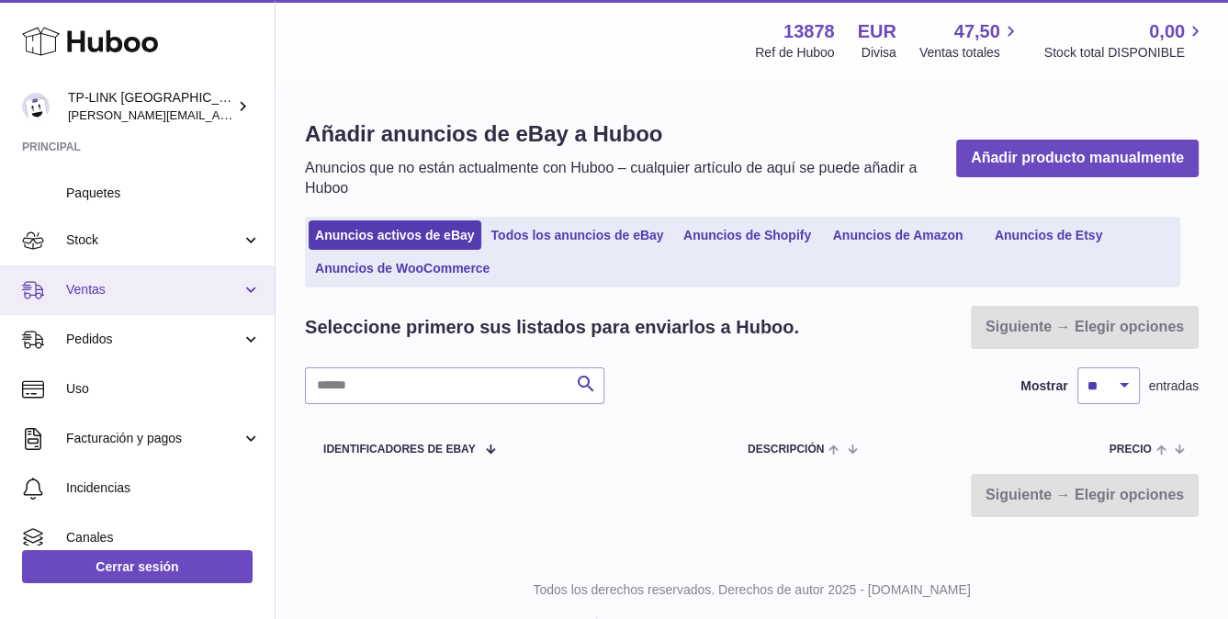
click at [243, 293] on link "Ventas" at bounding box center [137, 290] width 275 height 50
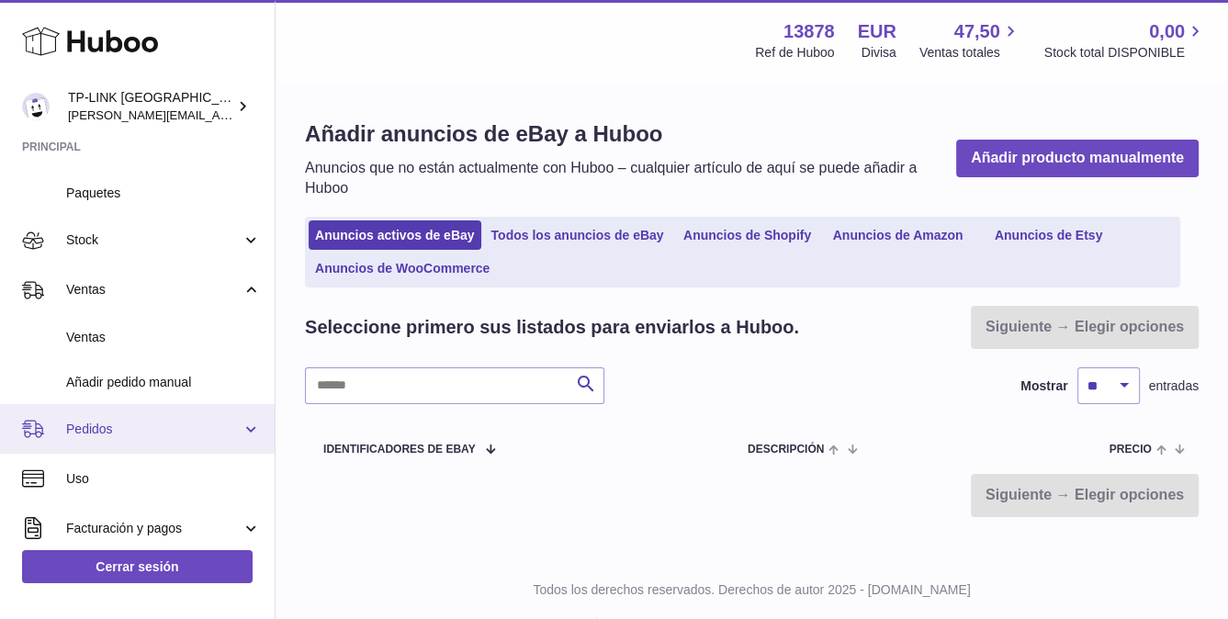
click at [254, 423] on link "Pedidos" at bounding box center [137, 429] width 275 height 50
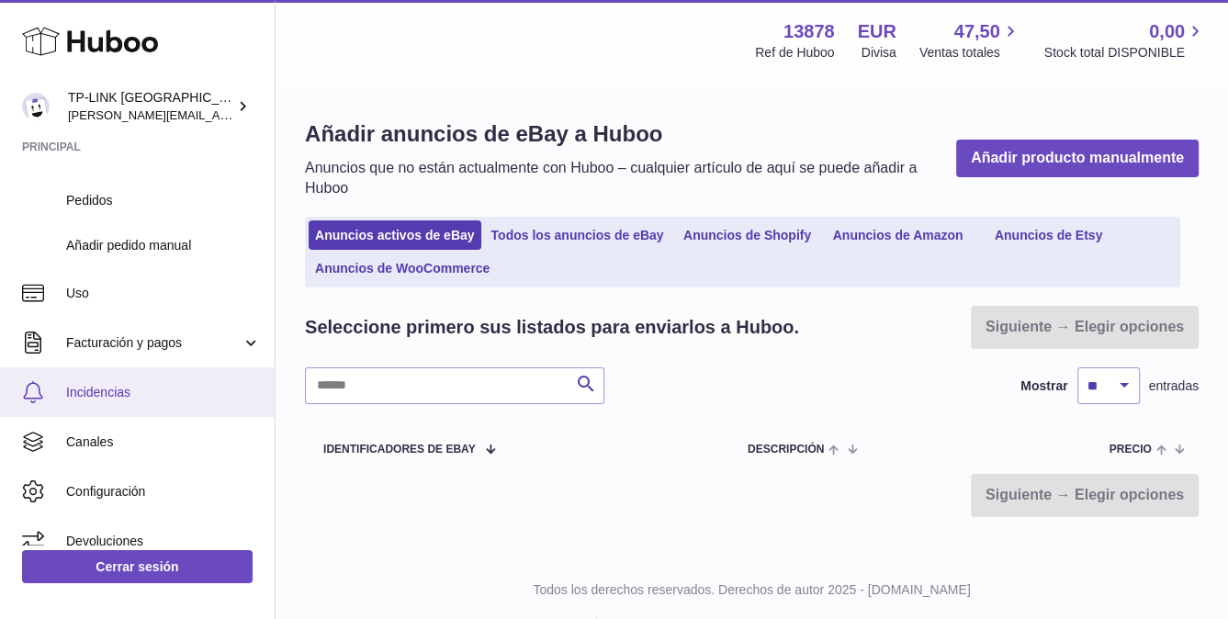
scroll to position [478, 0]
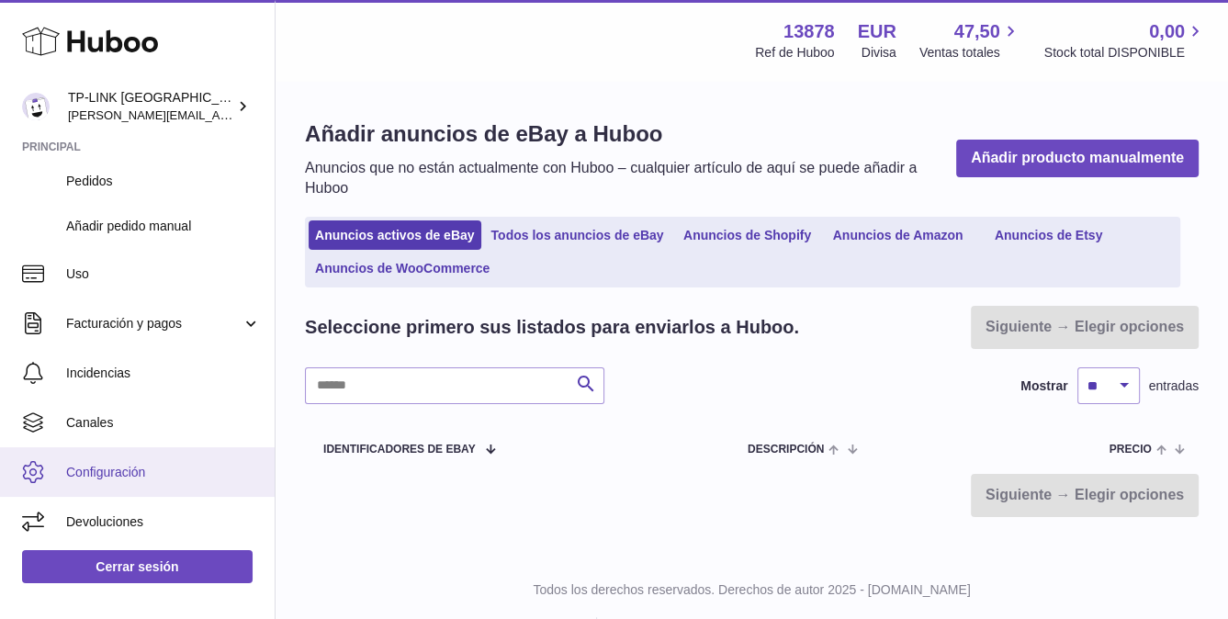
click at [189, 479] on link "Configuración" at bounding box center [137, 472] width 275 height 50
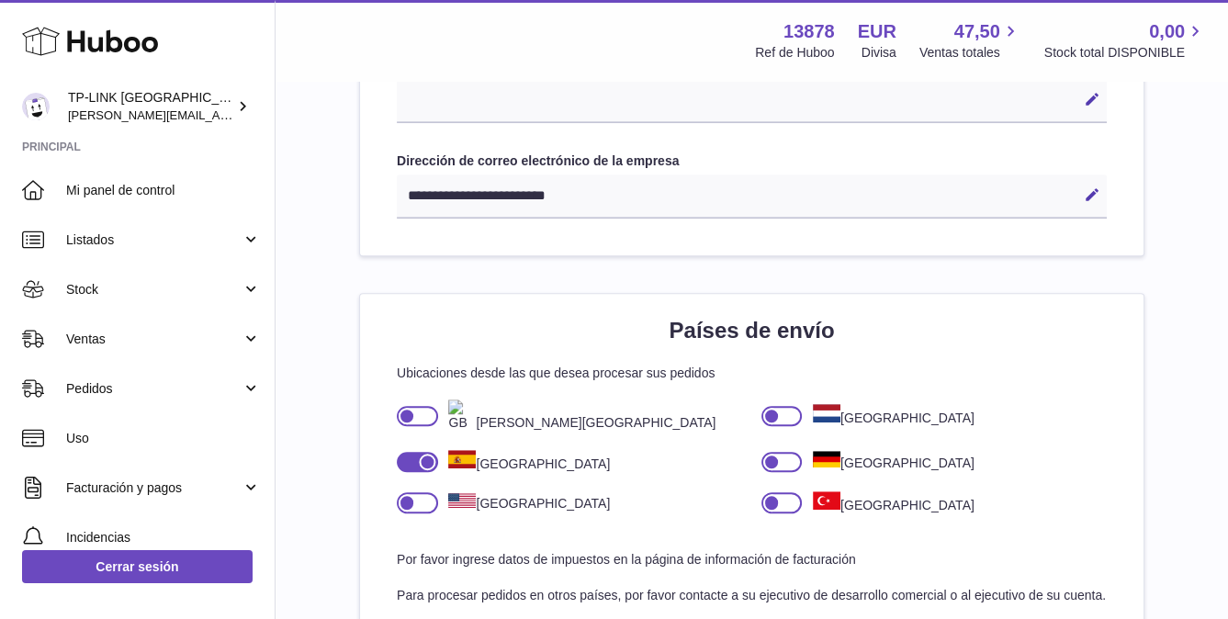
scroll to position [918, 0]
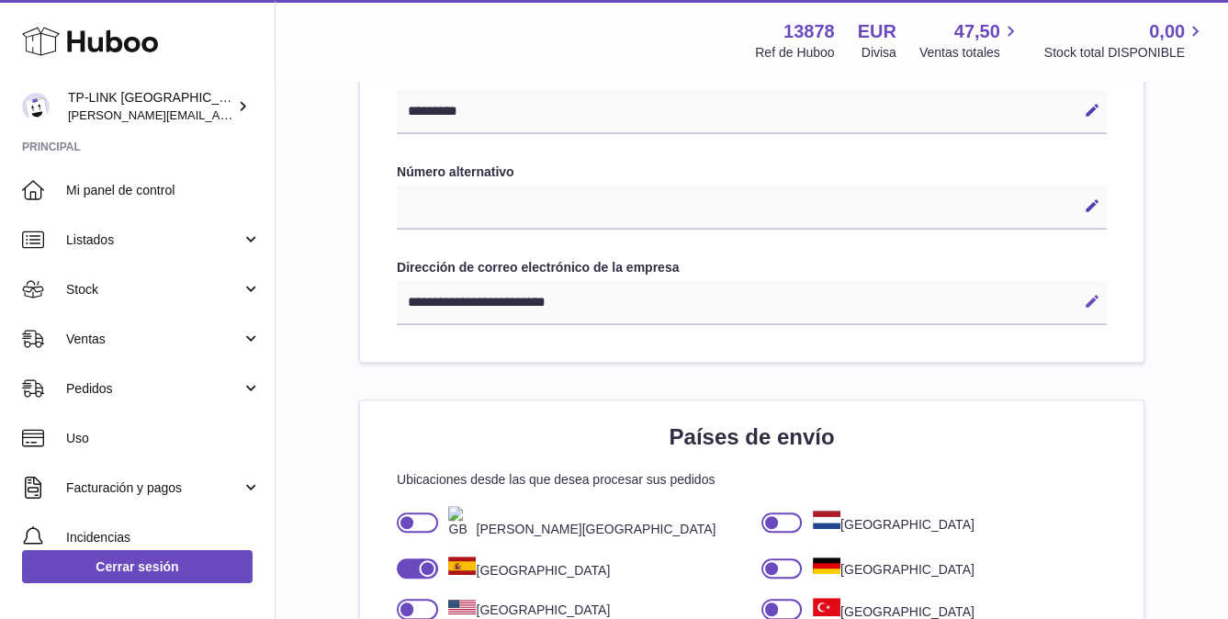
click at [1096, 298] on icon at bounding box center [1091, 301] width 17 height 17
drag, startPoint x: 690, startPoint y: 298, endPoint x: 347, endPoint y: 269, distance: 344.6
click at [345, 269] on div "**********" at bounding box center [751, 400] width 893 height 2398
paste input "text"
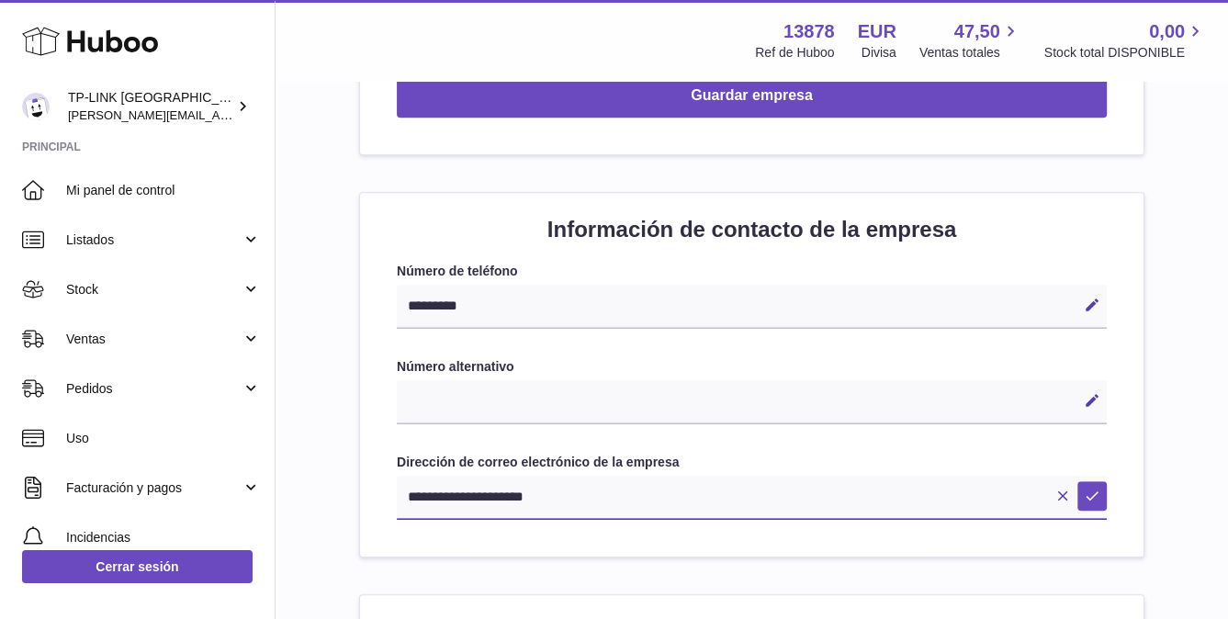
scroll to position [734, 0]
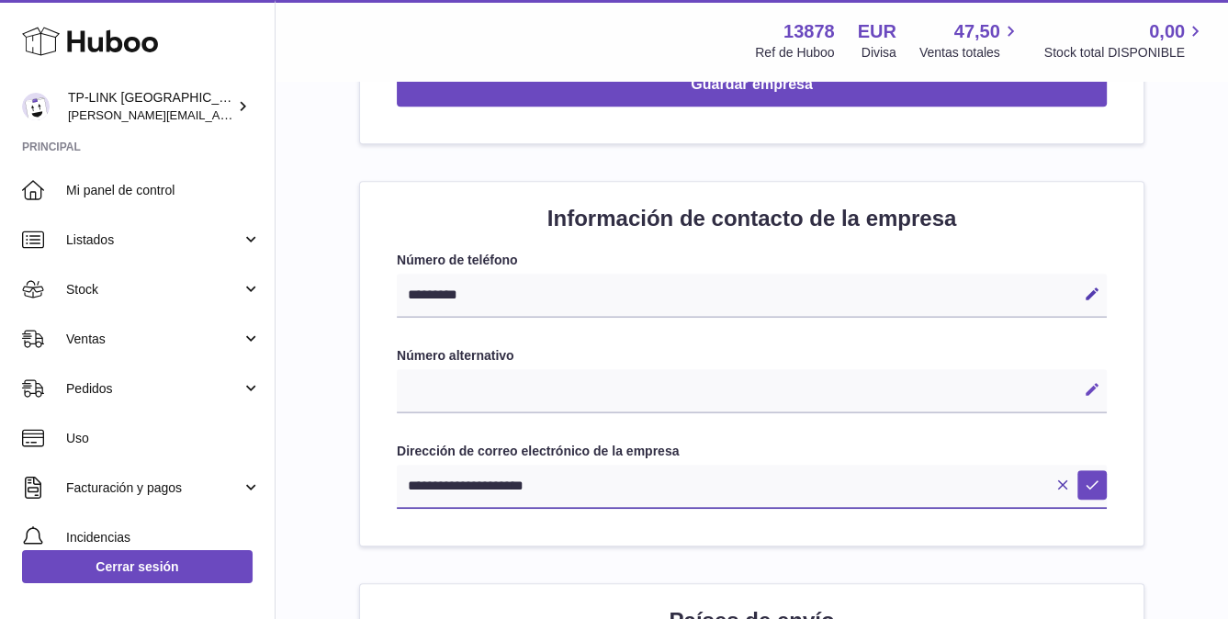
type input "**********"
click at [1091, 388] on icon at bounding box center [1091, 389] width 17 height 17
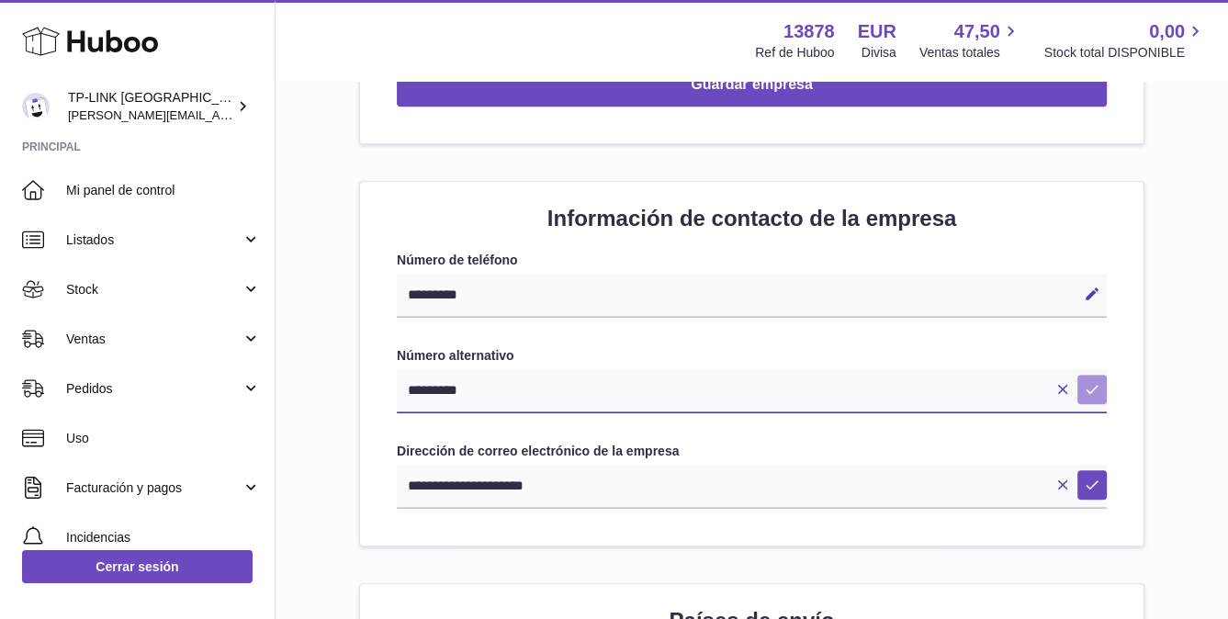
type input "*********"
click at [1101, 387] on button "Guardar" at bounding box center [1091, 389] width 29 height 29
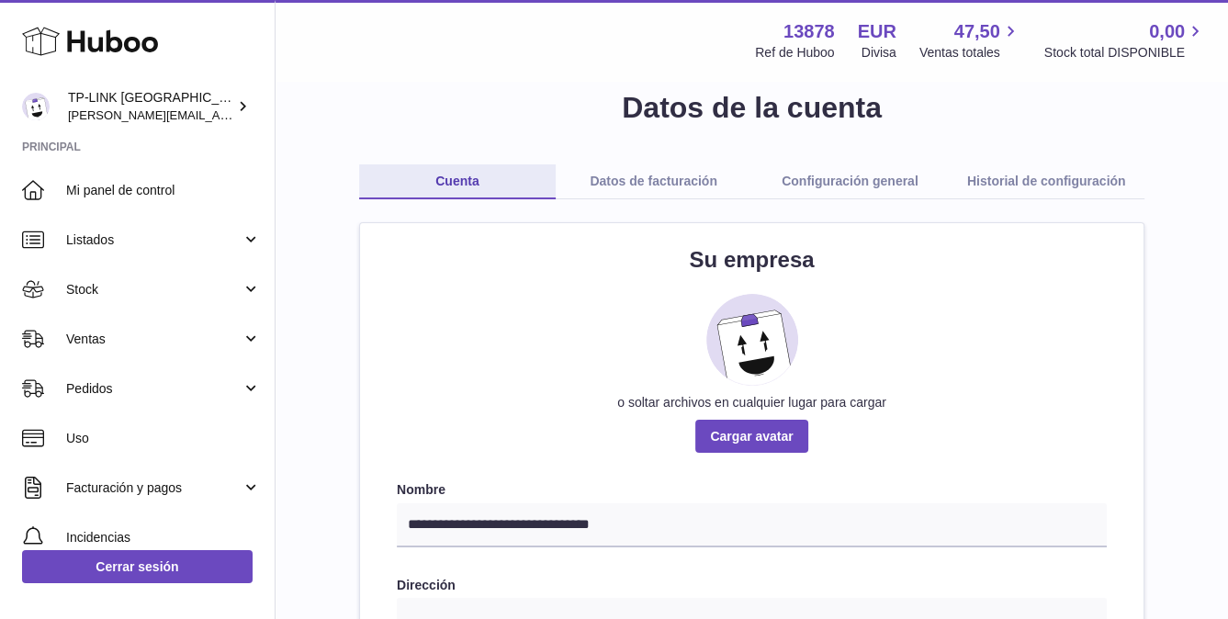
scroll to position [0, 0]
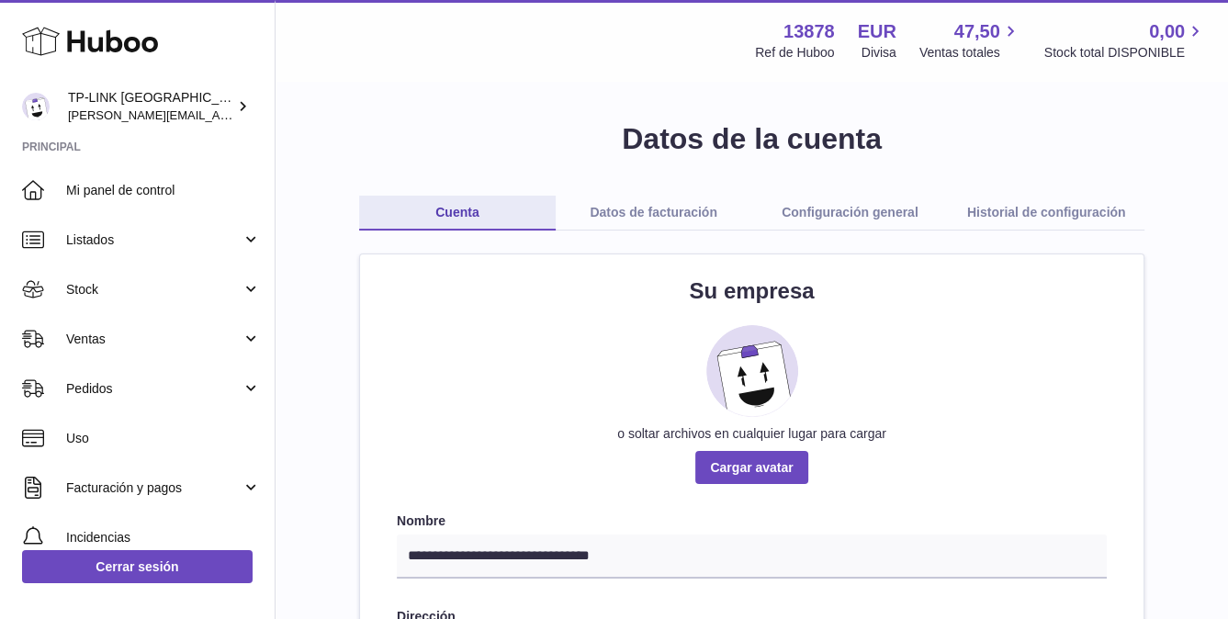
click at [663, 209] on link "Datos de facturación" at bounding box center [653, 213] width 196 height 35
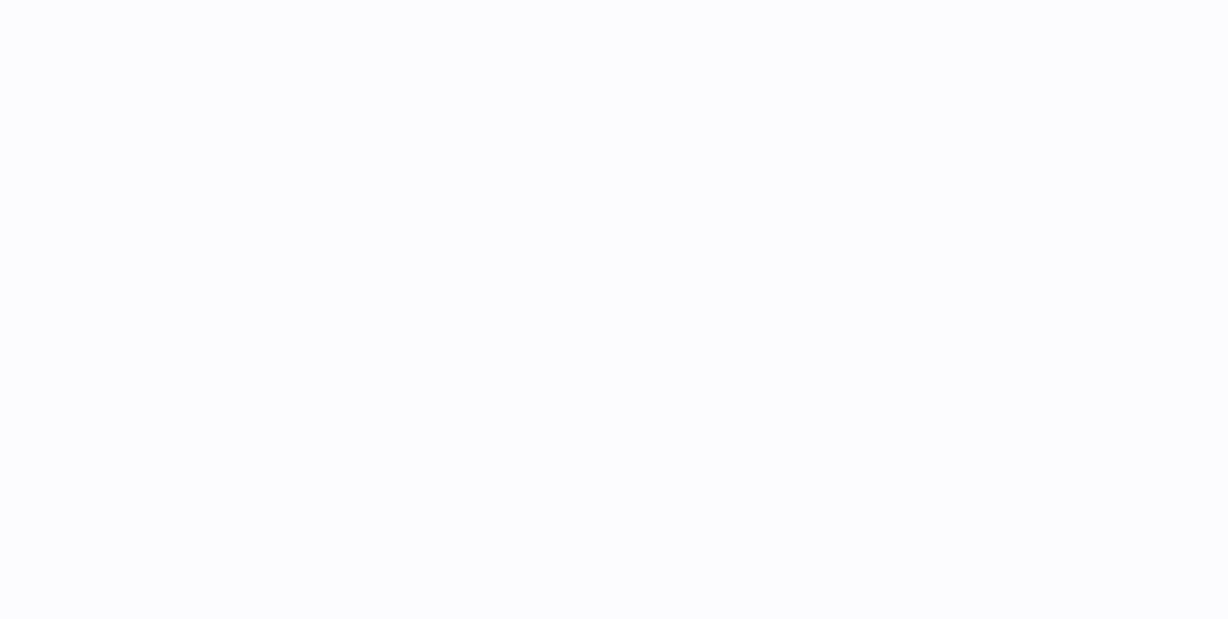
select select
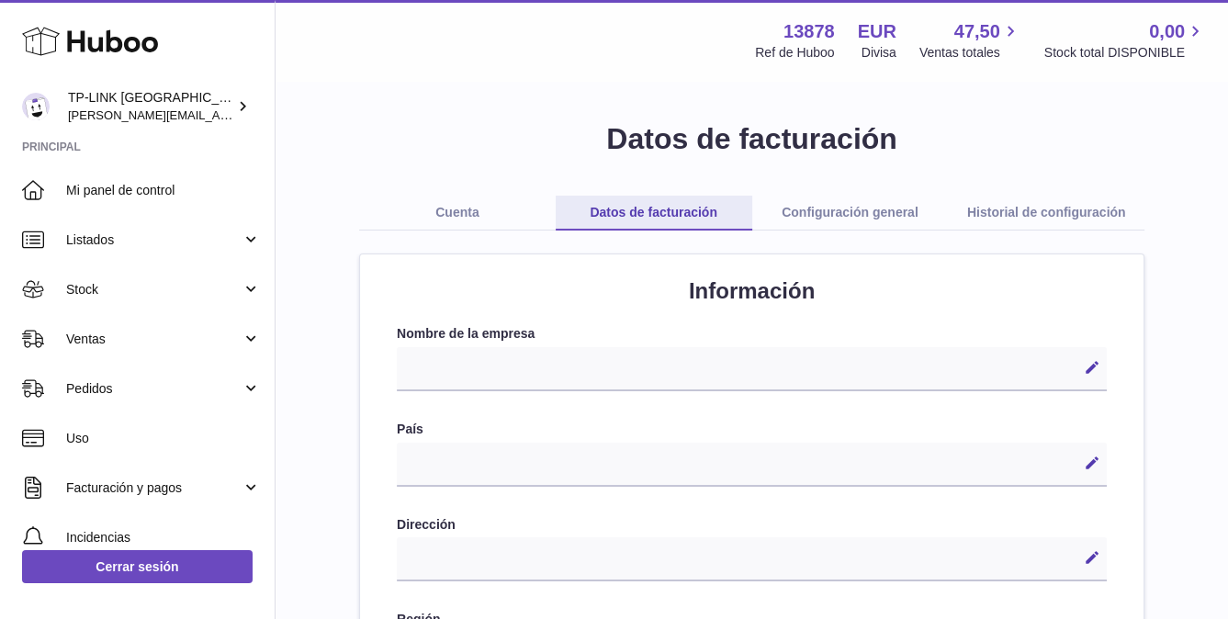
click at [863, 210] on link "Configuración general" at bounding box center [850, 213] width 196 height 35
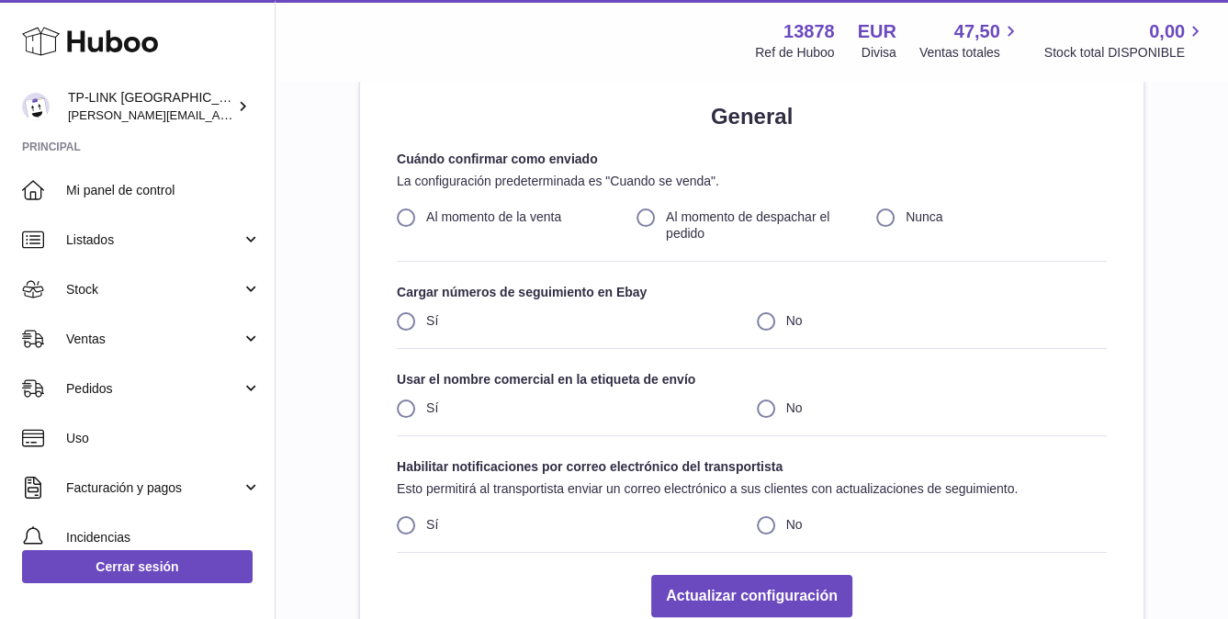
scroll to position [184, 0]
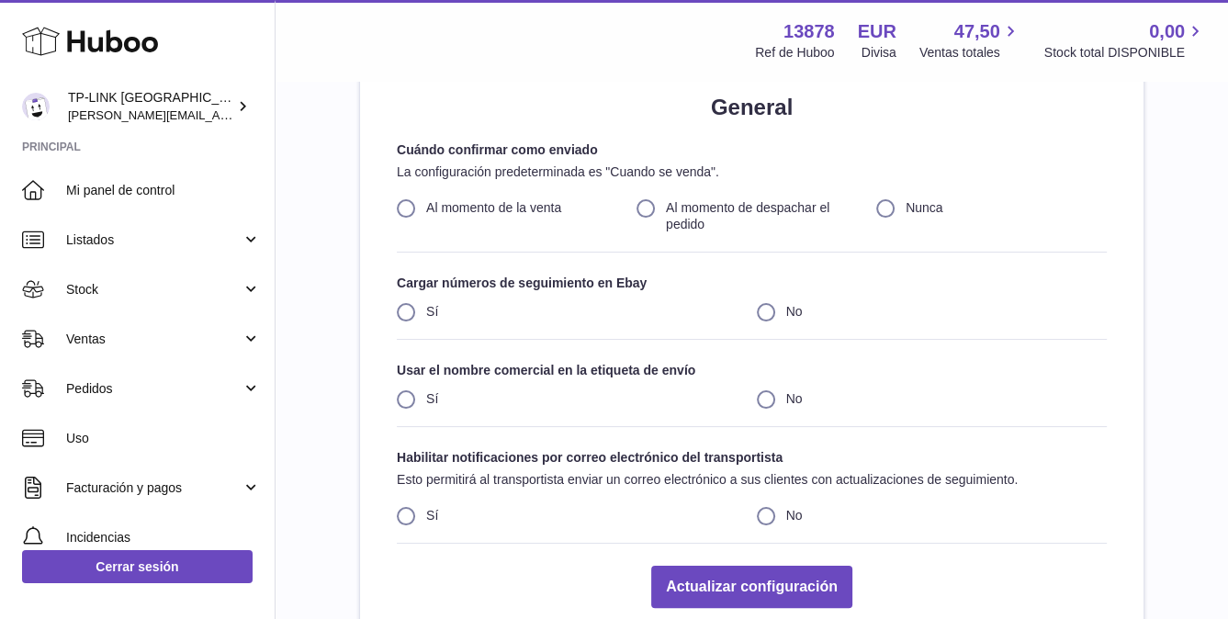
click at [405, 208] on label "Al momento de la venta" at bounding box center [512, 207] width 230 height 17
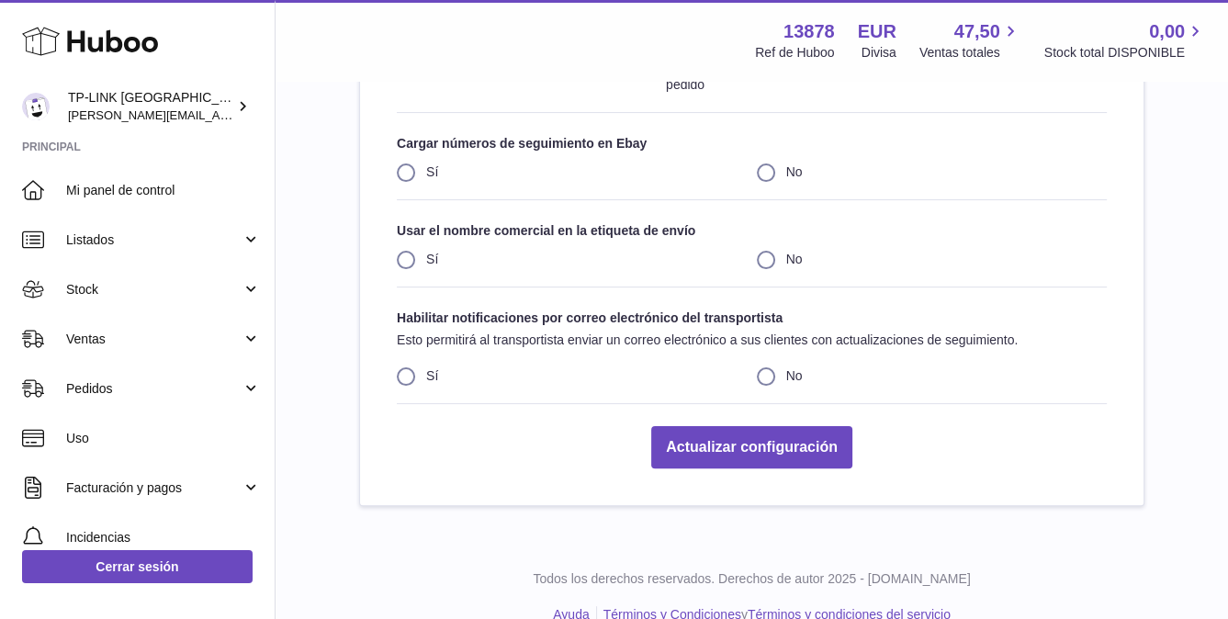
scroll to position [353, 0]
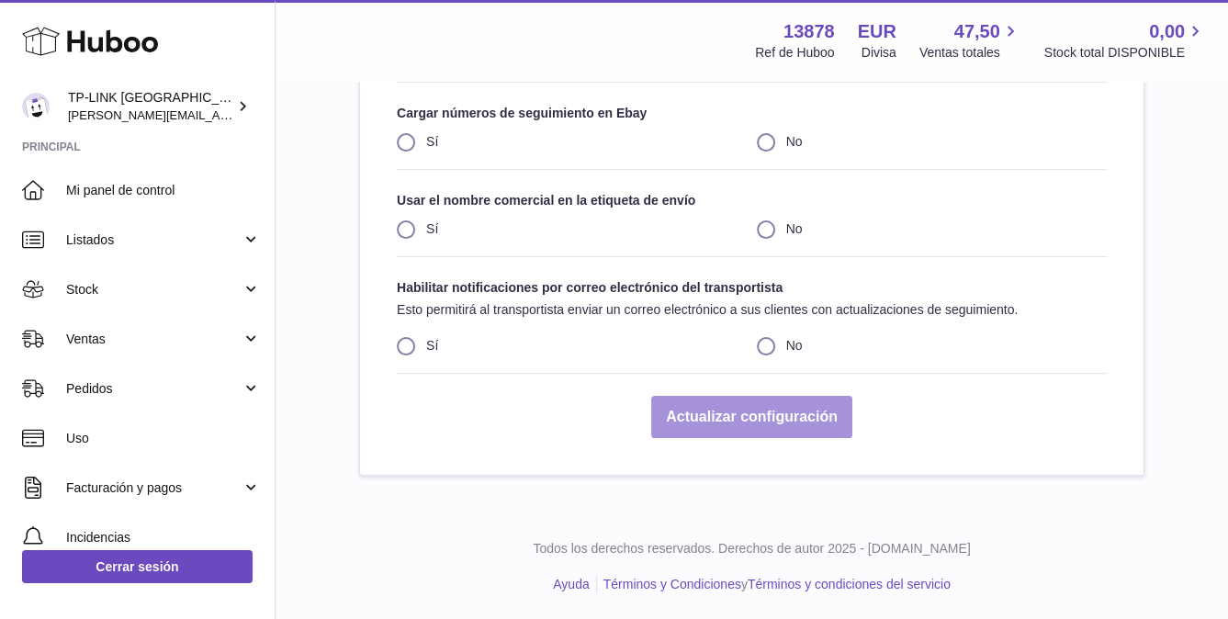
click at [778, 416] on button "Actualizar configuración" at bounding box center [751, 417] width 201 height 43
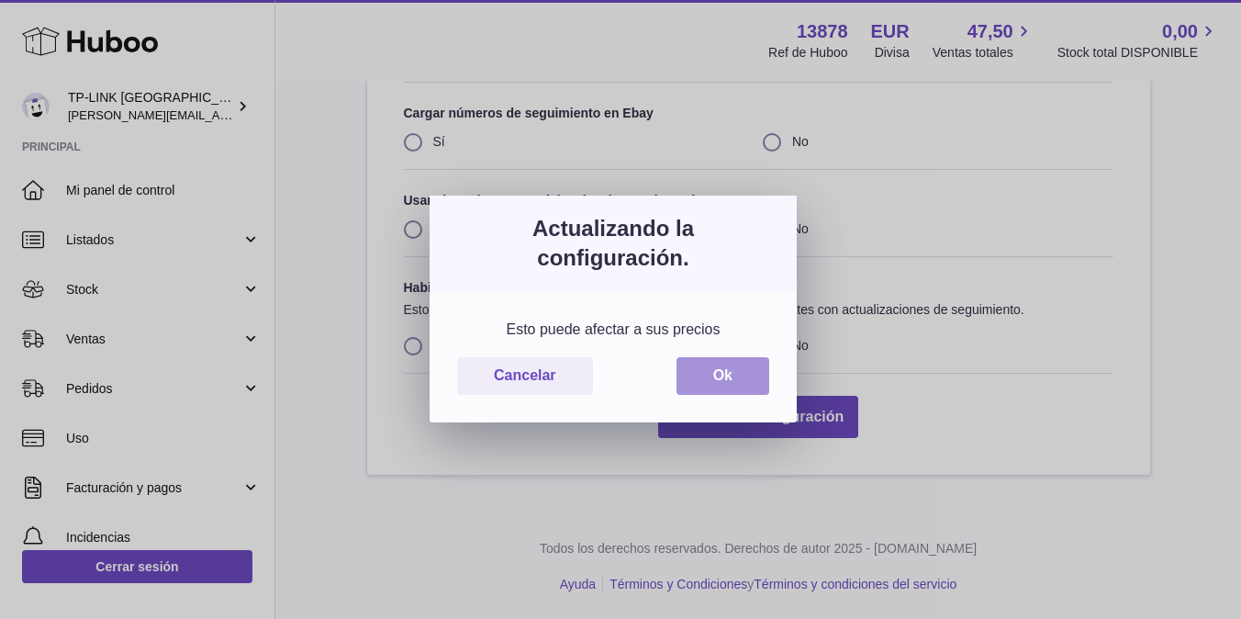
click at [700, 379] on button "Ok" at bounding box center [723, 376] width 93 height 38
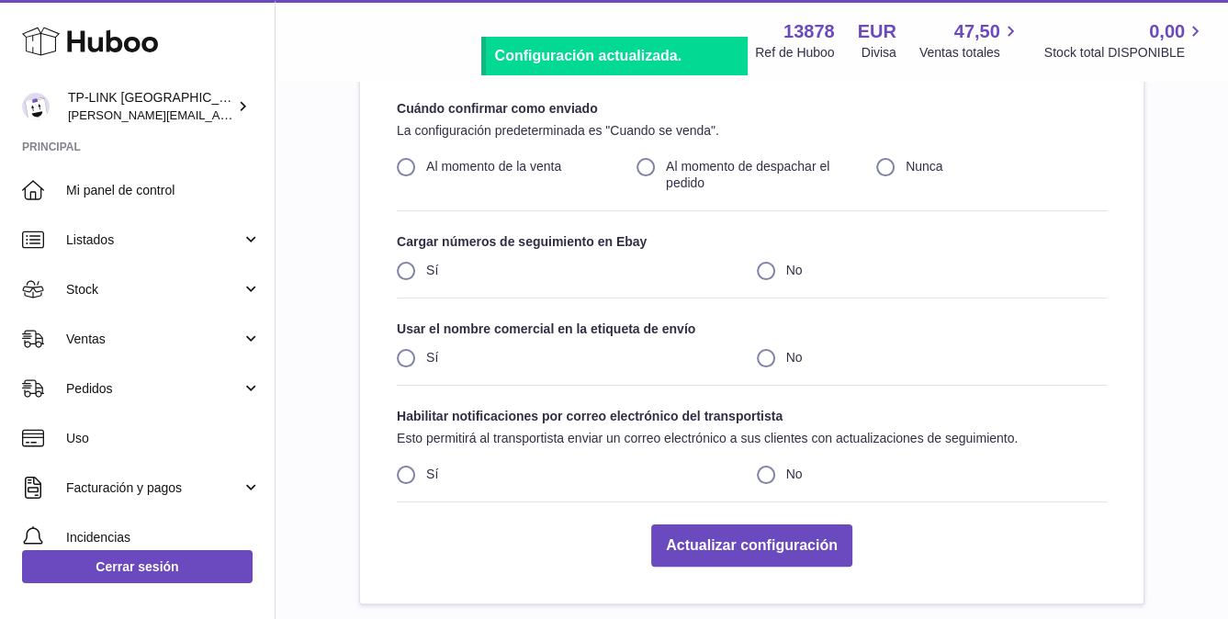
scroll to position [0, 0]
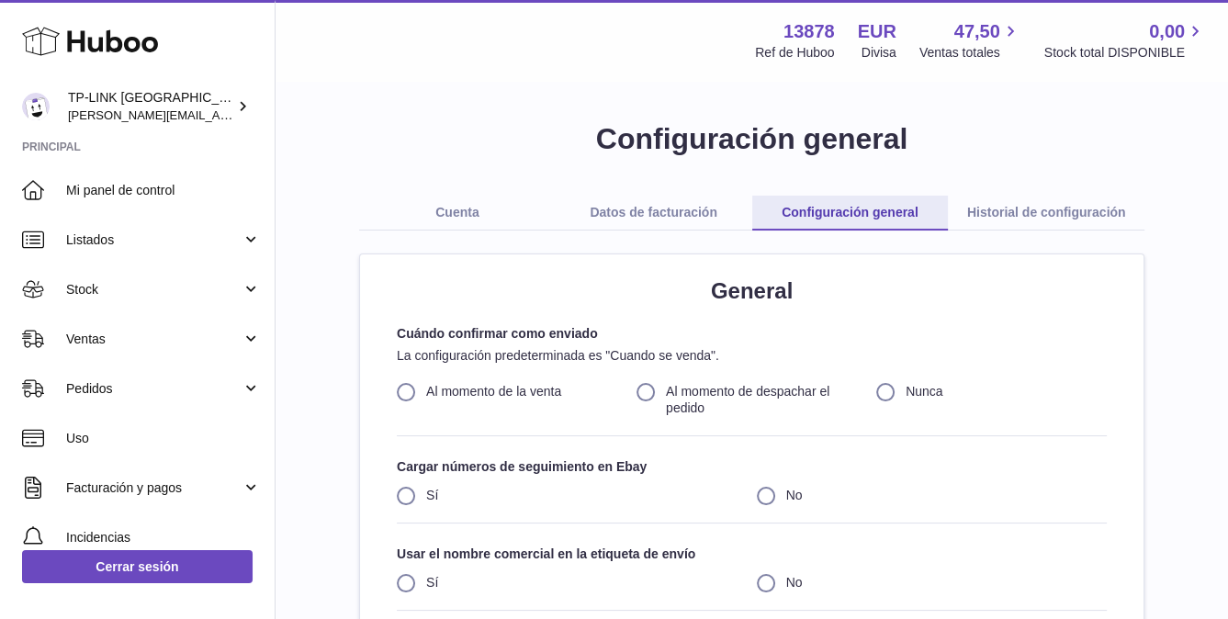
click at [1052, 213] on link "Historial de configuración" at bounding box center [1045, 213] width 196 height 35
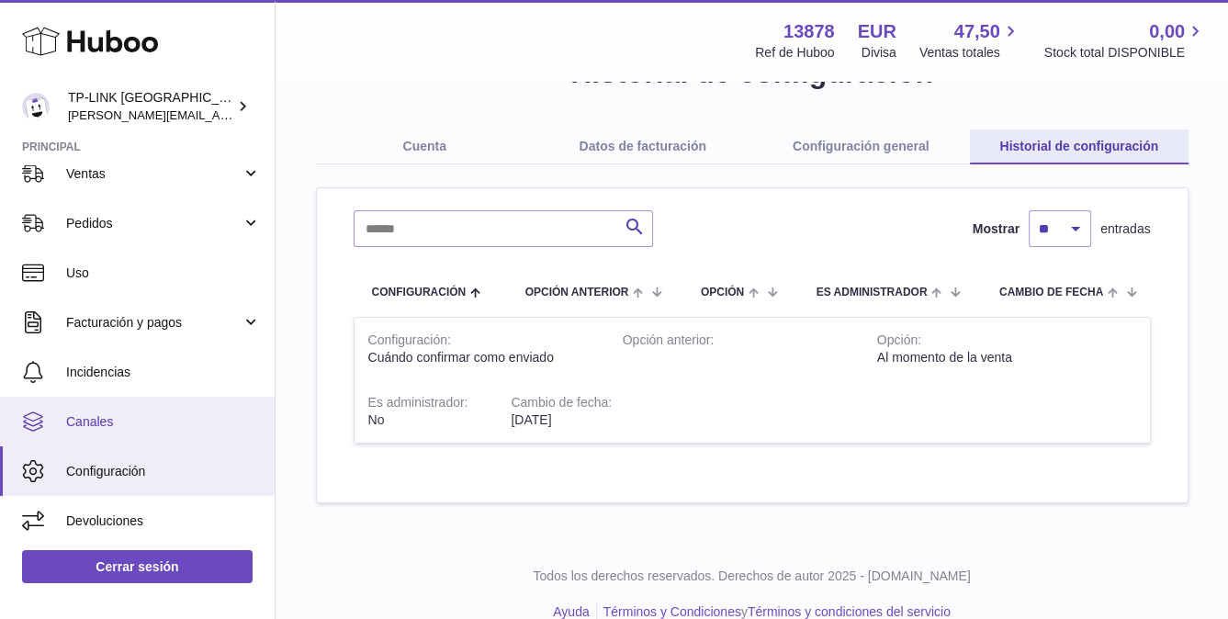
scroll to position [94, 0]
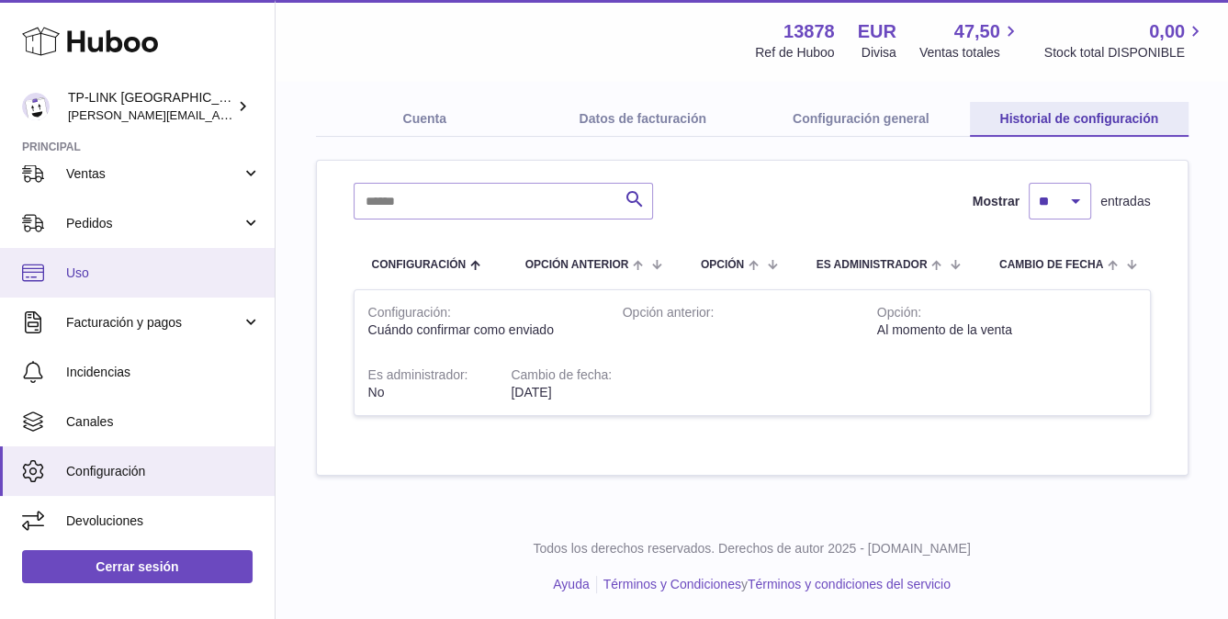
click at [137, 275] on span "Uso" at bounding box center [163, 272] width 195 height 17
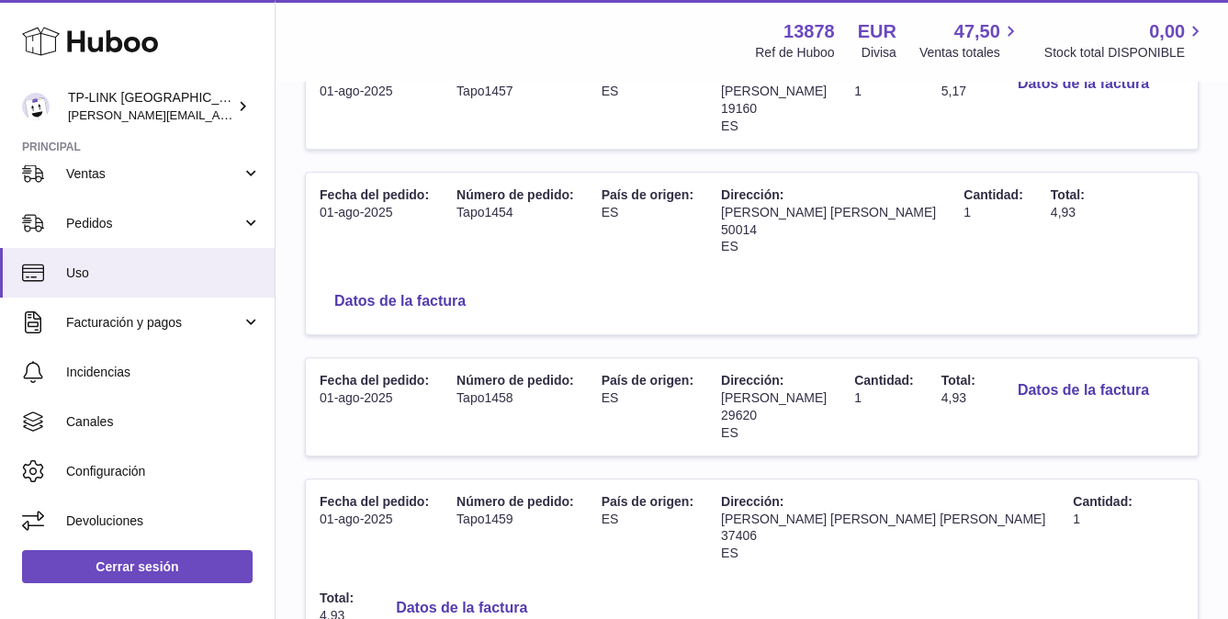
scroll to position [1377, 0]
